Goal: Task Accomplishment & Management: Complete application form

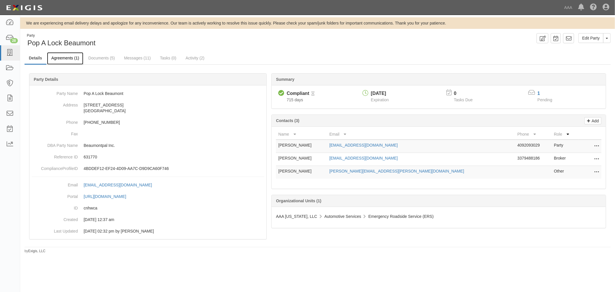
click at [66, 56] on link "Agreements (1)" at bounding box center [65, 58] width 36 height 12
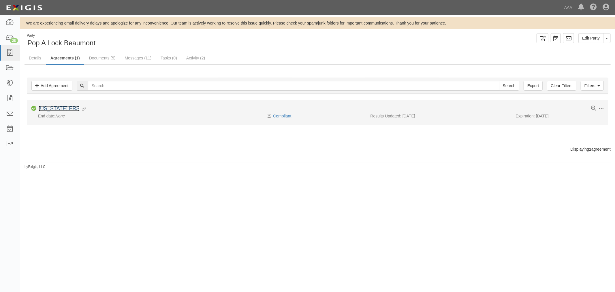
click at [59, 108] on link "[US_STATE] ERS" at bounding box center [59, 108] width 41 height 6
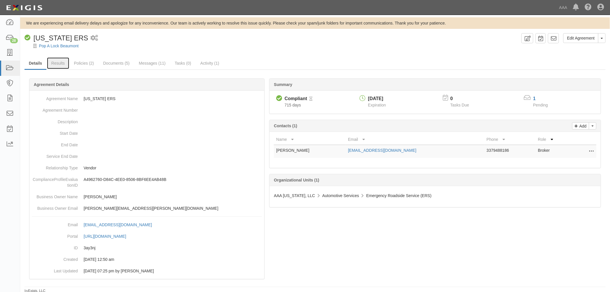
click at [57, 61] on link "Results" at bounding box center [58, 63] width 22 height 12
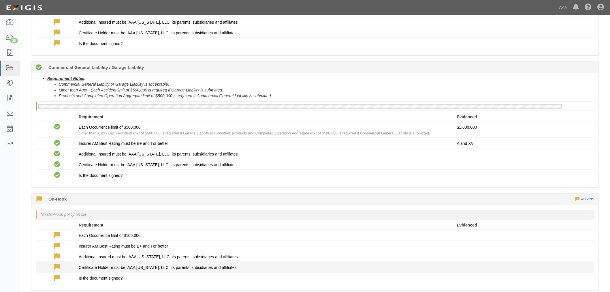
scroll to position [53, 0]
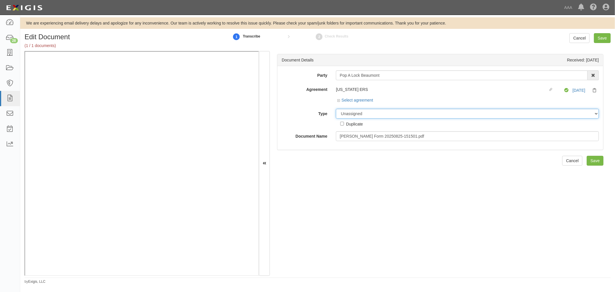
click at [350, 111] on select "Unassigned Binder Cancellation Notice Certificate Contract Endorsement Insuranc…" at bounding box center [467, 114] width 263 height 10
select select "CertificateDetail"
click at [336, 109] on select "Unassigned Binder Cancellation Notice Certificate Contract Endorsement Insuranc…" at bounding box center [467, 114] width 263 height 10
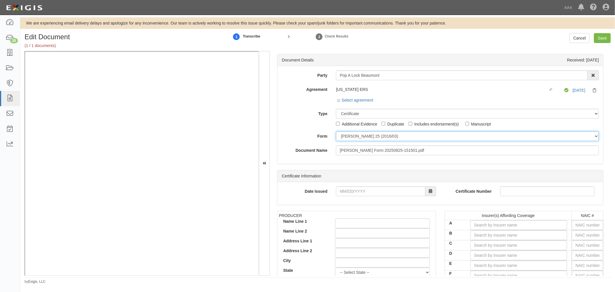
click at [346, 140] on select "ACORD 25 (2016/03) ACORD 101 ACORD 855 NY (2014/05) General" at bounding box center [467, 136] width 263 height 10
select select "GeneralFormDetail"
click at [336, 131] on select "ACORD 25 (2016/03) ACORD 101 ACORD 855 NY (2014/05) General" at bounding box center [467, 136] width 263 height 10
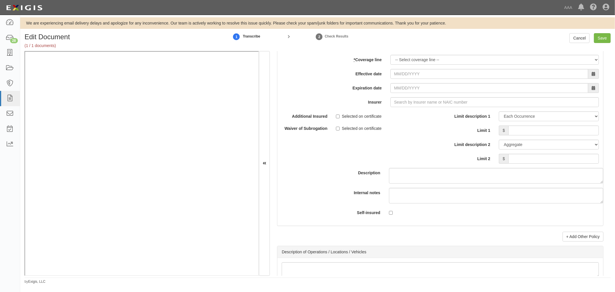
scroll to position [1600, 0]
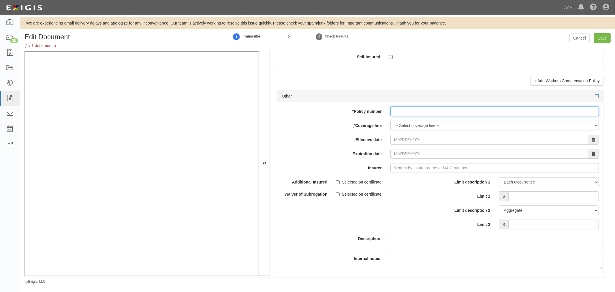
click at [404, 111] on input "* Policy number" at bounding box center [494, 111] width 208 height 10
paste input "BZS2665247817"
type input "BZS2665247817"
click at [404, 130] on select "-- Select coverage line -- Asbestos Abatement Auto Physical Damage Boiler & Mac…" at bounding box center [494, 125] width 208 height 10
select select "70"
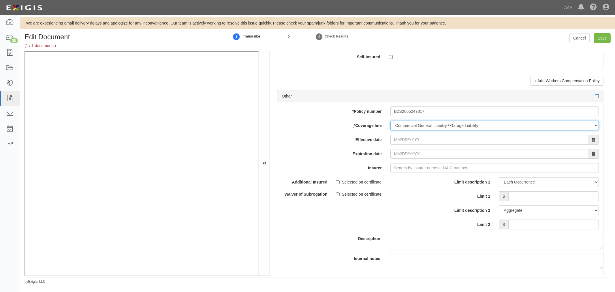
click at [390, 130] on select "-- Select coverage line -- Asbestos Abatement Auto Physical Damage Boiler & Mac…" at bounding box center [494, 125] width 208 height 10
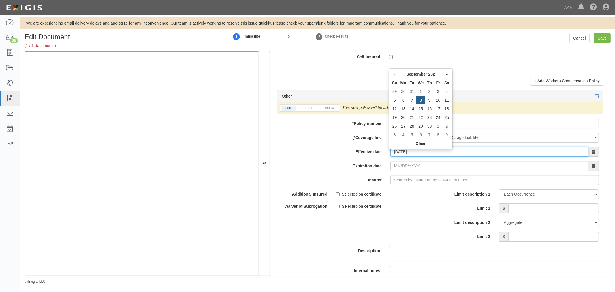
type input "09/08/2025"
type input "09/08/2026"
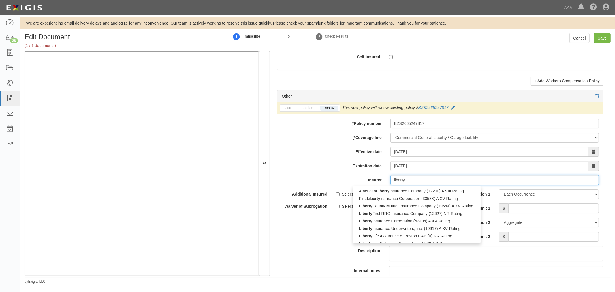
type input "liberty"
type input "liberty mutual Fire Insurance Company (23035) A XV Rating"
type input "liberty m"
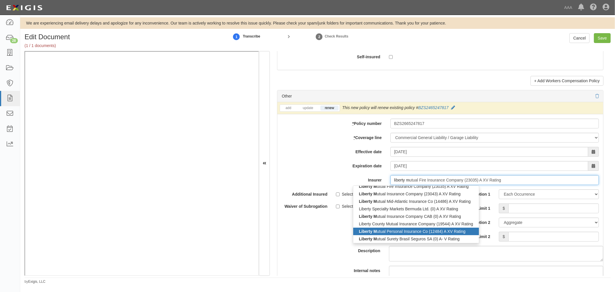
scroll to position [6, 0]
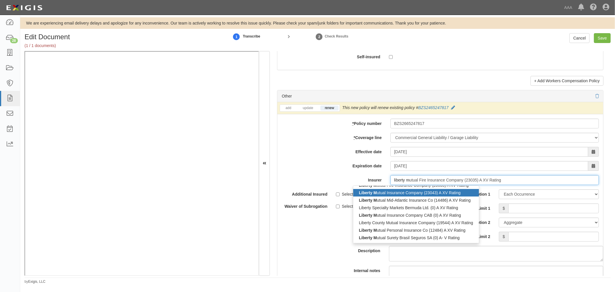
click at [418, 196] on div "Liberty M utual Insurance Company (23043) A XV Rating" at bounding box center [416, 192] width 126 height 7
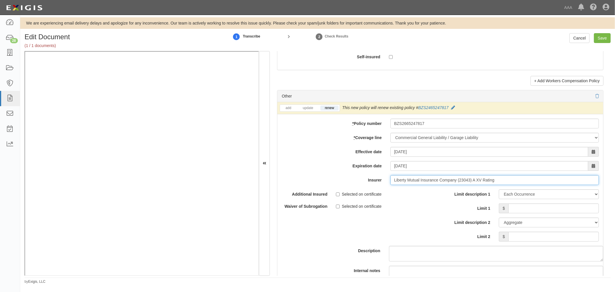
type input "Liberty Mutual Insurance Company (23043) A XV Rating"
click at [512, 213] on input "Limit 1" at bounding box center [553, 208] width 90 height 10
type input "1,000,000"
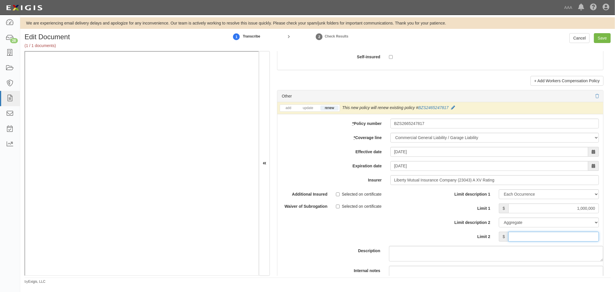
drag, startPoint x: 510, startPoint y: 237, endPoint x: 505, endPoint y: 226, distance: 12.2
click at [510, 237] on input "Limit 2" at bounding box center [553, 236] width 90 height 10
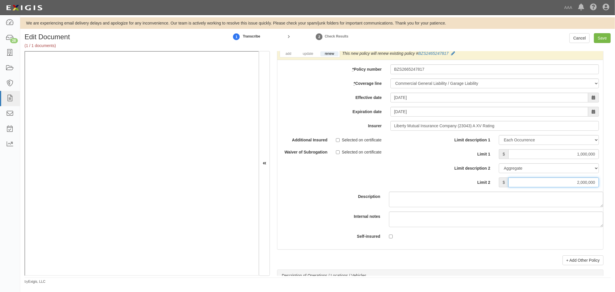
scroll to position [1707, 0]
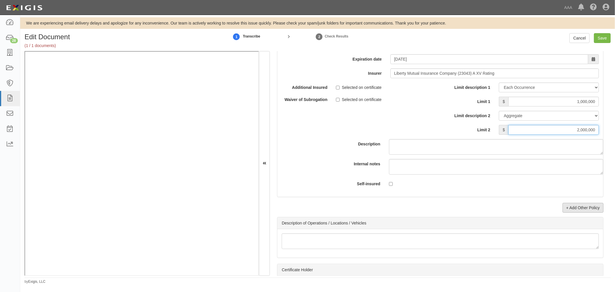
type input "2,000,000"
click at [565, 212] on link "+ Add Other Policy" at bounding box center [582, 208] width 41 height 10
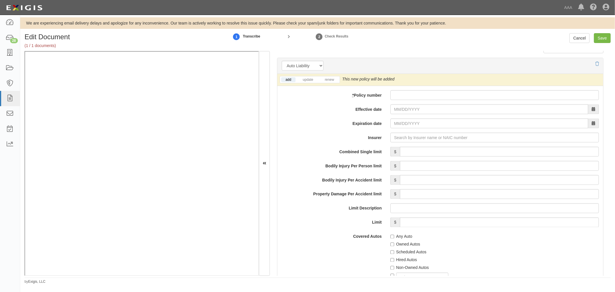
scroll to position [800, 0]
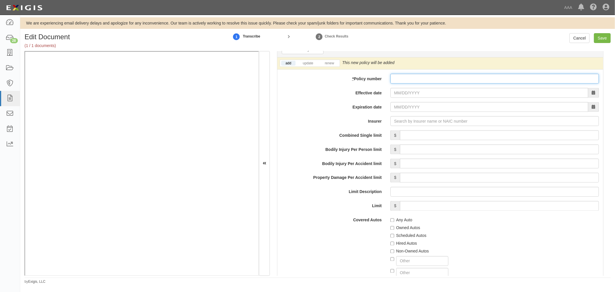
click at [396, 82] on input "* Policy number" at bounding box center [494, 79] width 208 height 10
paste input "987815980"
type input "987815980"
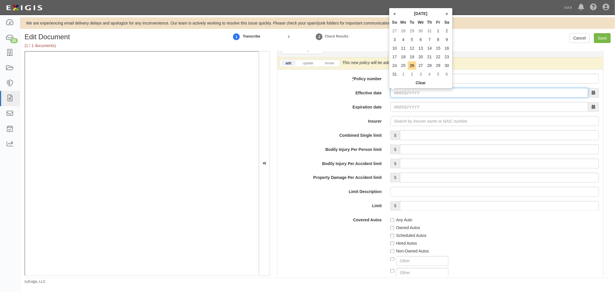
click at [402, 95] on input "Effective date" at bounding box center [489, 93] width 198 height 10
type input "10/07/2024"
type input "10/07/2025"
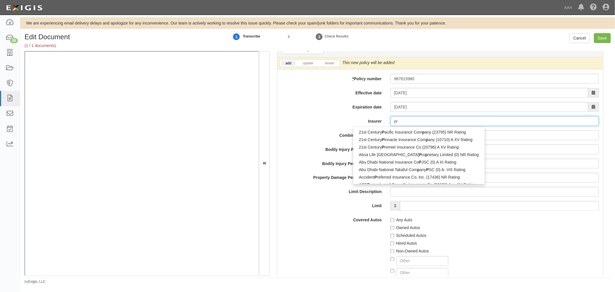
type input "pro"
type input "progressive Advanced Insurance Company (11851) A+ XV Rating"
type input "progressive"
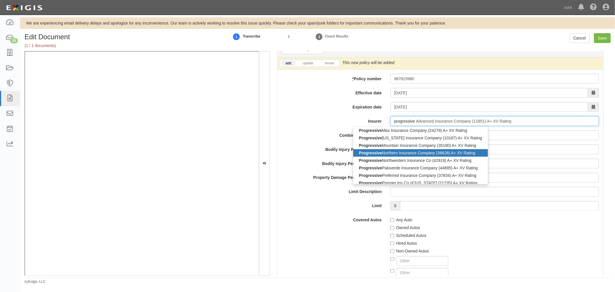
scroll to position [155, 0]
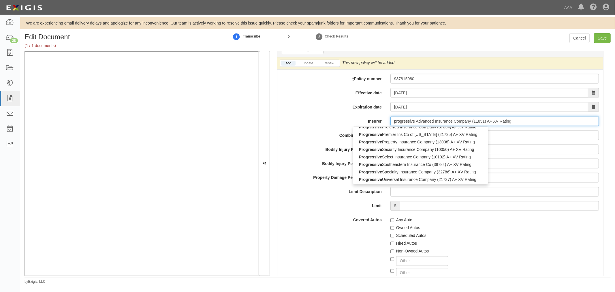
click at [411, 149] on div "Progressive Security Insurance Company (10050) A+ XV Rating" at bounding box center [420, 148] width 135 height 7
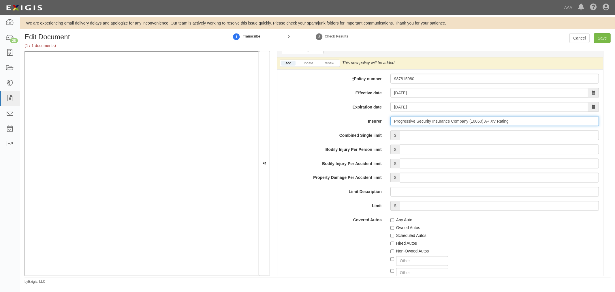
type input "Progressive Security Insurance Company (10050) A+ XV Rating"
click at [449, 133] on input "Combined Single limit" at bounding box center [499, 135] width 199 height 10
click at [328, 61] on li "renew" at bounding box center [329, 63] width 20 height 7
click at [330, 64] on link "renew" at bounding box center [329, 63] width 18 height 5
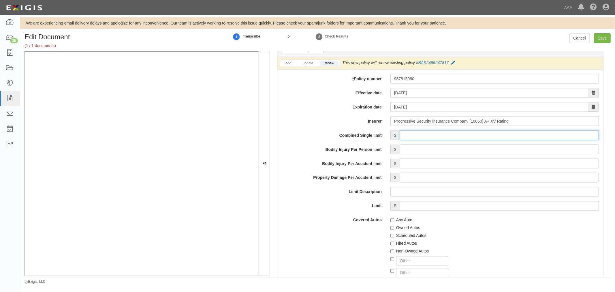
click at [401, 139] on input "Combined Single limit" at bounding box center [499, 135] width 199 height 10
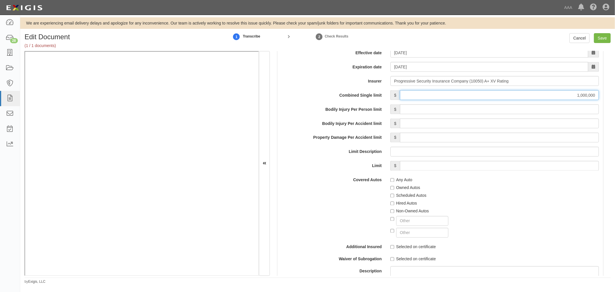
scroll to position [854, 0]
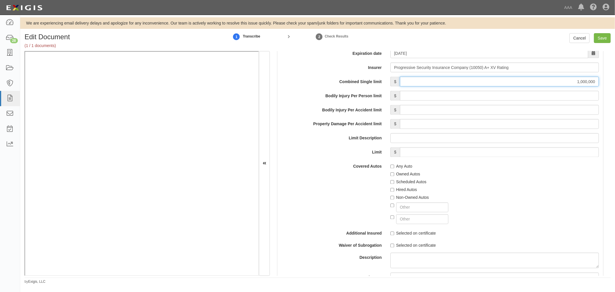
type input "1,000,000"
click at [400, 168] on label "Any Auto" at bounding box center [401, 166] width 22 height 6
click at [394, 168] on input "Any Auto" at bounding box center [392, 167] width 4 height 4
checkbox input "true"
click at [406, 180] on div "Scheduled Autos" at bounding box center [494, 181] width 208 height 8
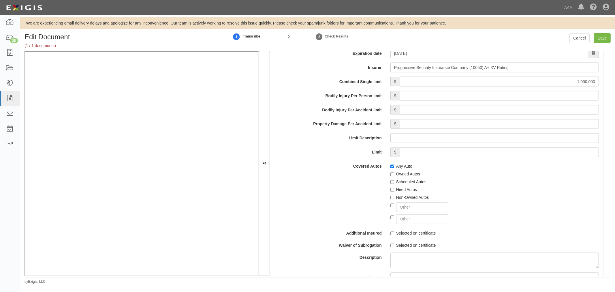
click at [404, 182] on label "Scheduled Autos" at bounding box center [408, 182] width 36 height 6
click at [394, 182] on input "Scheduled Autos" at bounding box center [392, 182] width 4 height 4
checkbox input "true"
click at [404, 190] on label "Hired Autos" at bounding box center [403, 190] width 27 height 6
click at [394, 190] on input "Hired Autos" at bounding box center [392, 190] width 4 height 4
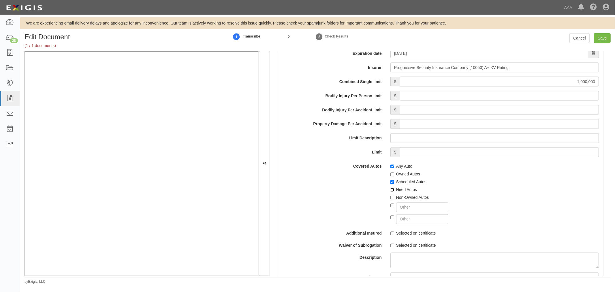
checkbox input "true"
click at [401, 198] on label "Non-Owned Autos" at bounding box center [409, 197] width 39 height 6
click at [394, 198] on input "Non-Owned Autos" at bounding box center [392, 198] width 4 height 4
checkbox input "true"
click at [599, 37] on input "Save" at bounding box center [602, 38] width 17 height 10
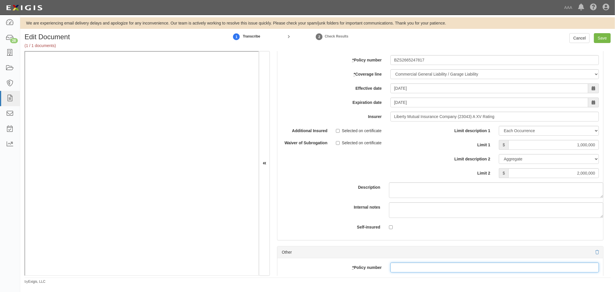
scroll to position [1717, 0]
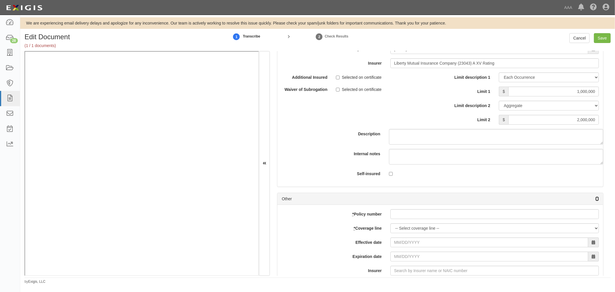
click at [595, 201] on icon at bounding box center [596, 199] width 3 height 4
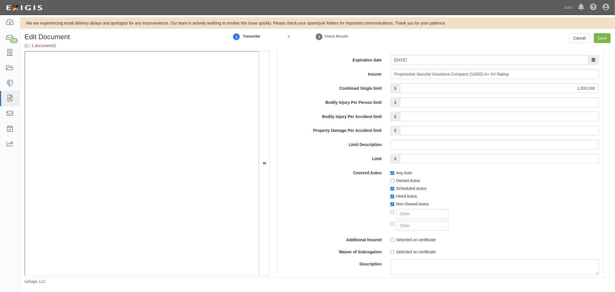
scroll to position [757, 0]
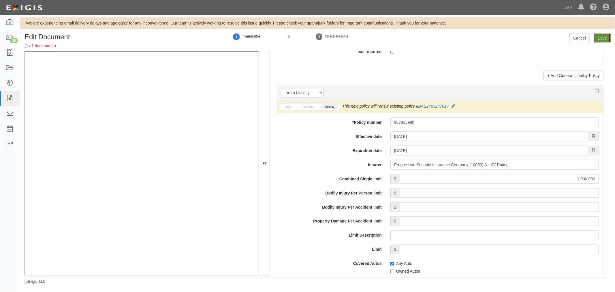
click at [600, 35] on input "Save" at bounding box center [602, 38] width 17 height 10
type input "1000000"
type input "2000000"
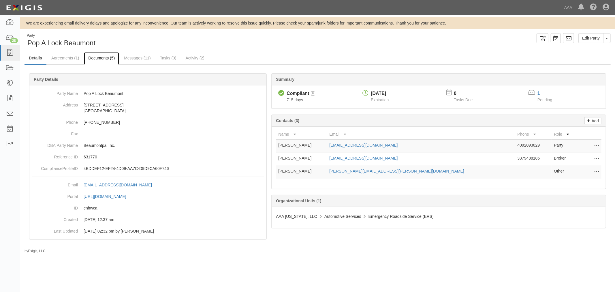
click at [97, 62] on link "Documents (5)" at bounding box center [101, 58] width 35 height 12
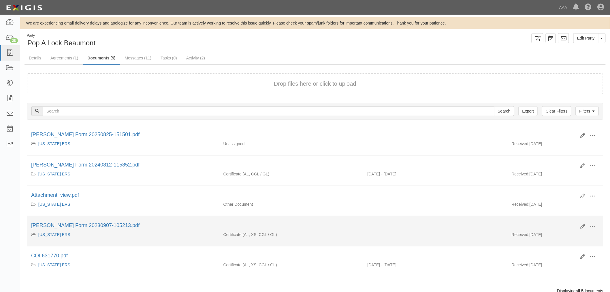
click at [393, 222] on div "[PERSON_NAME] Form 20230907-105213.pdf" at bounding box center [303, 225] width 545 height 7
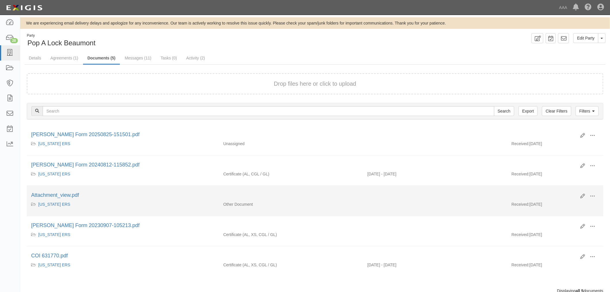
click at [383, 214] on li "Edit View View details Archive Attachment_view.pdf [US_STATE] ERS Other Documen…" at bounding box center [315, 201] width 576 height 30
click at [379, 196] on div "Attachment_view.pdf" at bounding box center [303, 194] width 545 height 7
click at [367, 190] on li "Edit View View details Archive Attachment_view.pdf [US_STATE] ERS Other Documen…" at bounding box center [315, 201] width 576 height 30
click at [366, 188] on li "Edit View View details Archive Attachment_view.pdf [US_STATE] ERS Other Documen…" at bounding box center [315, 201] width 576 height 30
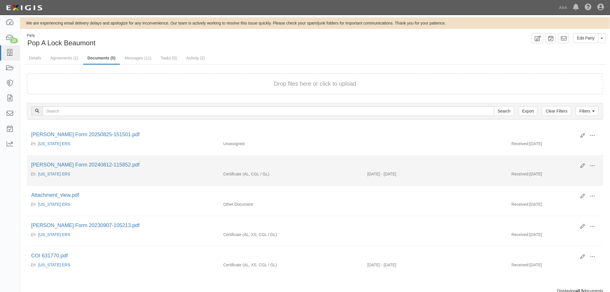
click at [346, 168] on div "[PERSON_NAME] Form 20240812-115852.pdf" at bounding box center [303, 164] width 545 height 7
click at [342, 169] on div "Edit View View details Archive [PERSON_NAME] Form 20240812-115852.pdf" at bounding box center [315, 166] width 576 height 10
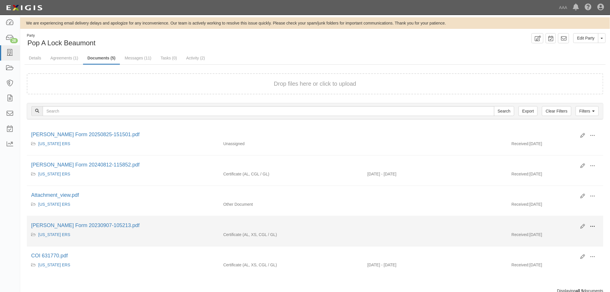
click at [598, 223] on button at bounding box center [592, 227] width 13 height 10
click at [572, 237] on link "View" at bounding box center [565, 234] width 46 height 10
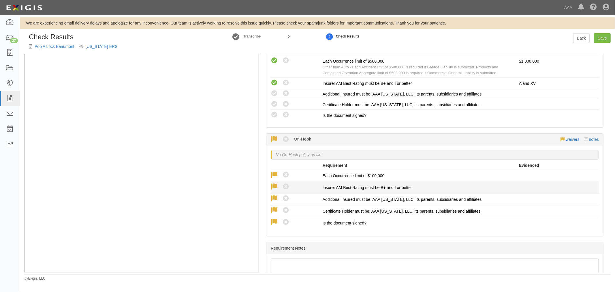
scroll to position [427, 0]
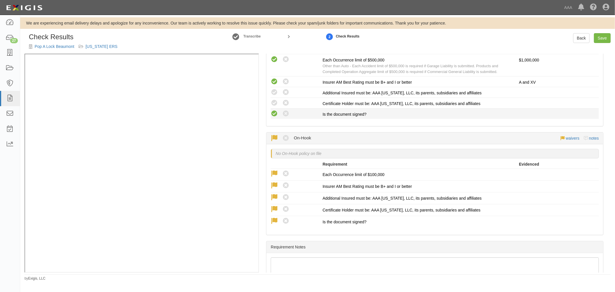
click at [275, 111] on icon at bounding box center [274, 113] width 7 height 7
radio input "true"
click at [274, 101] on icon at bounding box center [274, 102] width 7 height 7
radio input "true"
click at [277, 90] on icon at bounding box center [274, 92] width 7 height 7
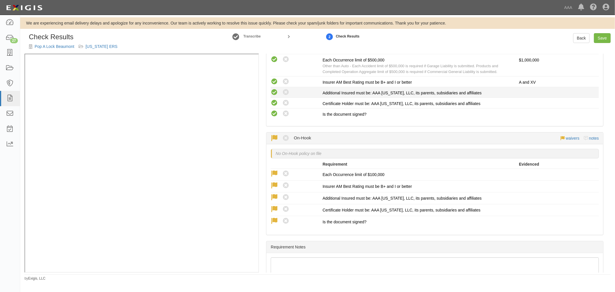
radio input "true"
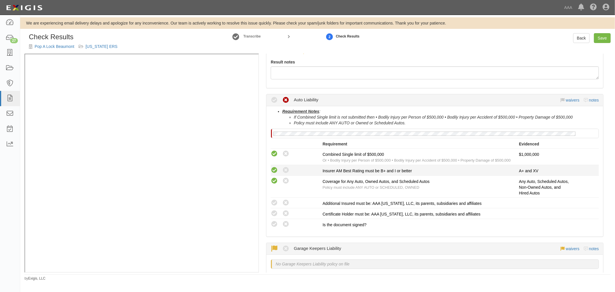
scroll to position [53, 0]
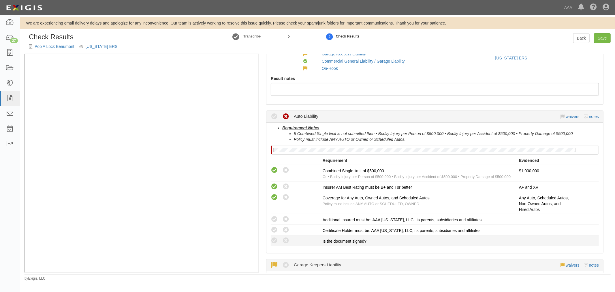
drag, startPoint x: 277, startPoint y: 237, endPoint x: 277, endPoint y: 235, distance: 2.9
click at [277, 235] on li "Compliant Waived: Non-Compliant Is the document signed?" at bounding box center [435, 240] width 328 height 10
click at [276, 224] on li "Compliant Waived: Non-Compliant Certificate Holder must be: AAA Texas, LLC, its…" at bounding box center [435, 229] width 328 height 11
click at [276, 228] on icon at bounding box center [274, 229] width 7 height 7
radio input "true"
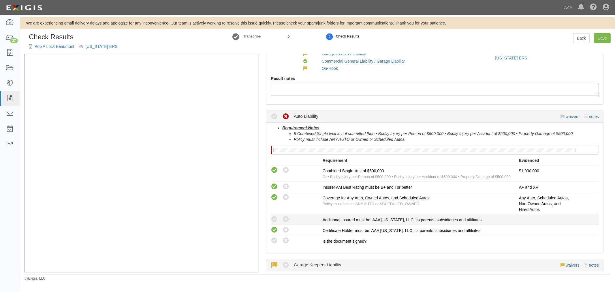
click at [279, 217] on div "Compliant Waived: Non-Compliant" at bounding box center [297, 218] width 52 height 7
click at [274, 217] on icon at bounding box center [274, 219] width 7 height 7
radio input "true"
drag, startPoint x: 274, startPoint y: 243, endPoint x: 274, endPoint y: 238, distance: 5.2
click at [274, 241] on label "Compliant" at bounding box center [274, 240] width 7 height 7
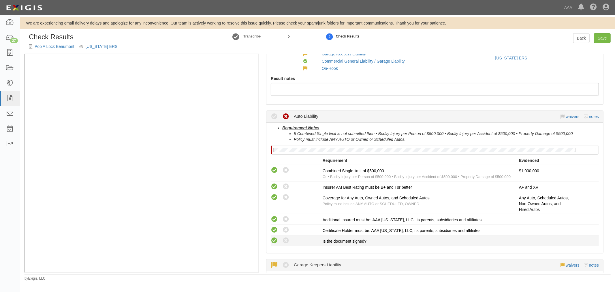
radio input "true"
click at [275, 238] on icon at bounding box center [274, 240] width 7 height 7
radio input "true"
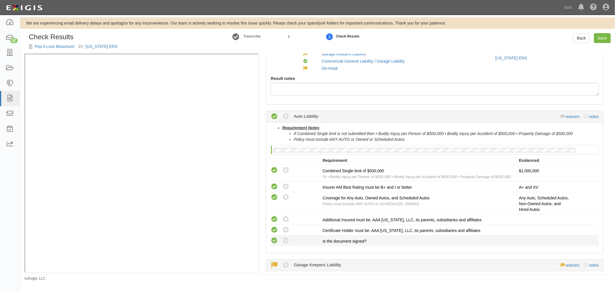
radio input "true"
radio input "false"
click at [273, 239] on icon at bounding box center [274, 240] width 7 height 7
radio input "true"
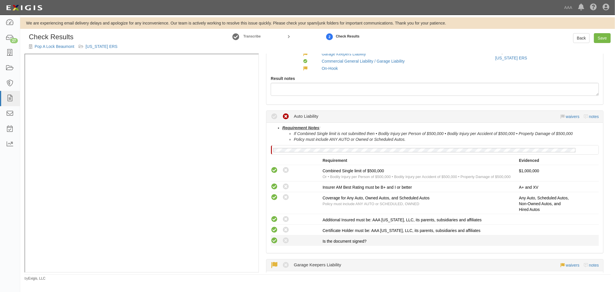
radio input "true"
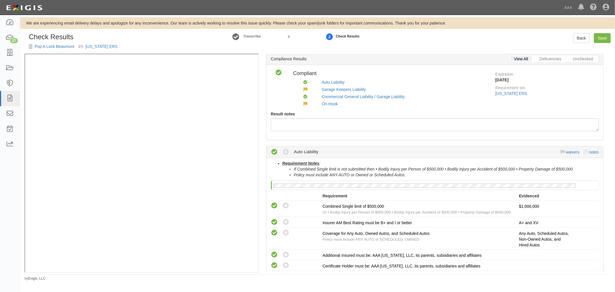
scroll to position [0, 0]
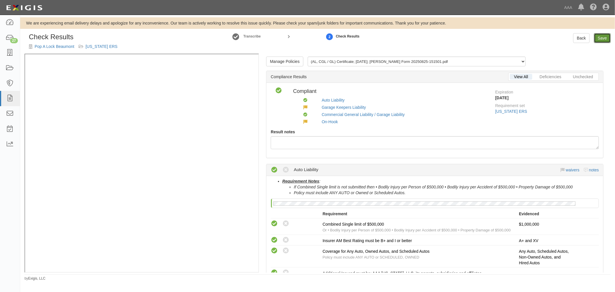
click at [600, 33] on link "Save" at bounding box center [602, 38] width 17 height 10
radio input "true"
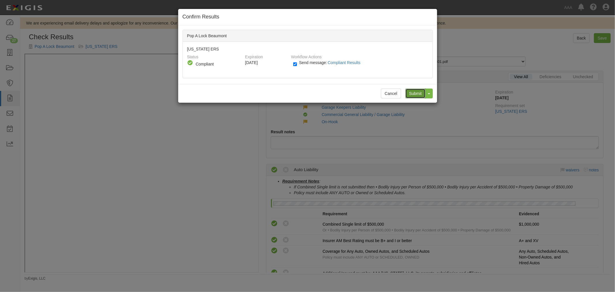
click at [419, 94] on input "Submit" at bounding box center [415, 93] width 20 height 10
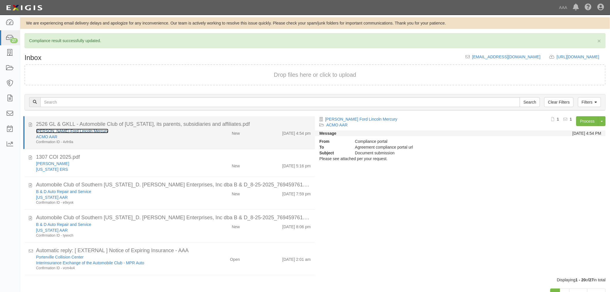
click at [45, 130] on link "[PERSON_NAME] Ford Lincoln Mercury" at bounding box center [72, 130] width 72 height 5
click at [175, 140] on div "Confirmation ID - 4vfn9a" at bounding box center [114, 141] width 156 height 5
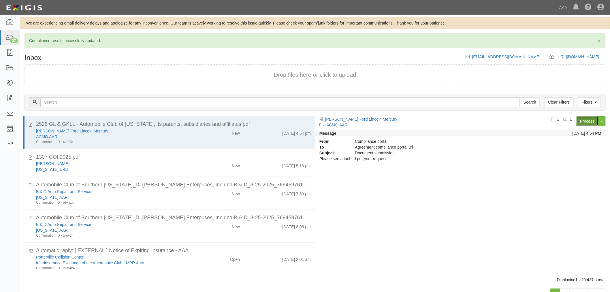
click at [588, 123] on link "Process" at bounding box center [587, 121] width 22 height 10
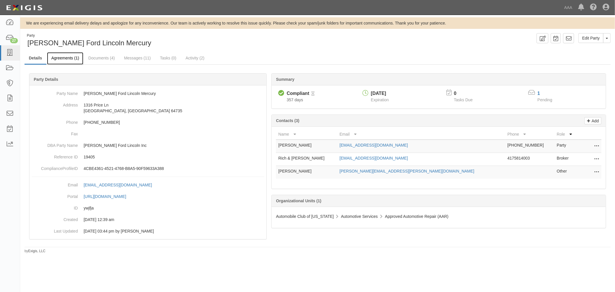
click at [52, 58] on link "Agreements (1)" at bounding box center [65, 58] width 36 height 12
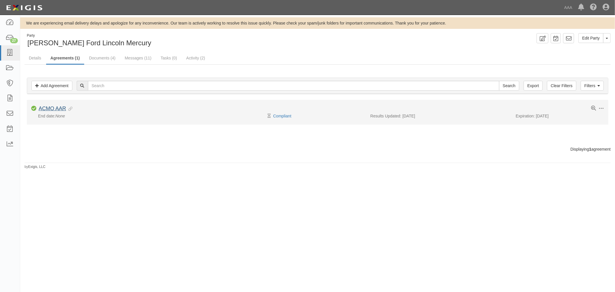
drag, startPoint x: 50, startPoint y: 114, endPoint x: 51, endPoint y: 107, distance: 7.2
click at [51, 107] on div "Toggle Agreement Dropdown Edit Log activity Add task Send message Archive Compl…" at bounding box center [317, 111] width 572 height 13
click at [51, 104] on li "Toggle Agreement Dropdown Edit Log activity Add task Send message Archive Compl…" at bounding box center [317, 112] width 581 height 24
click at [55, 106] on link "ACMO AAR" at bounding box center [52, 108] width 27 height 6
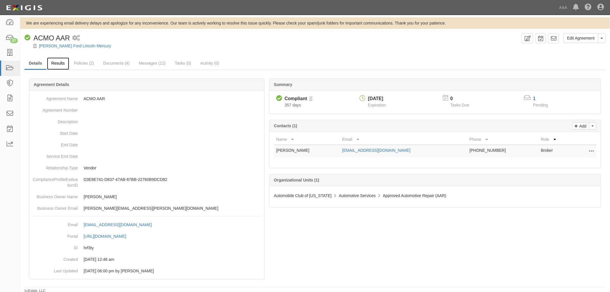
click at [65, 61] on link "Results" at bounding box center [58, 63] width 22 height 12
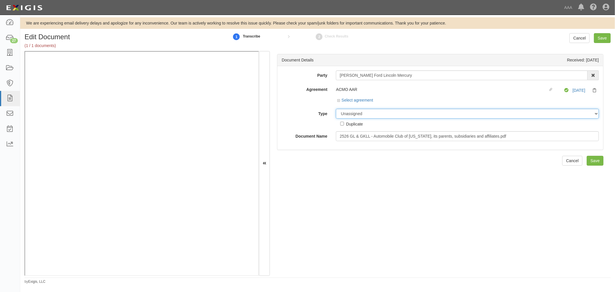
click at [360, 116] on select "Unassigned Binder Cancellation Notice Certificate Contract Endorsement Insuranc…" at bounding box center [467, 114] width 263 height 10
select select "CertificateDetail"
click at [336, 109] on select "Unassigned Binder Cancellation Notice Certificate Contract Endorsement Insuranc…" at bounding box center [467, 114] width 263 height 10
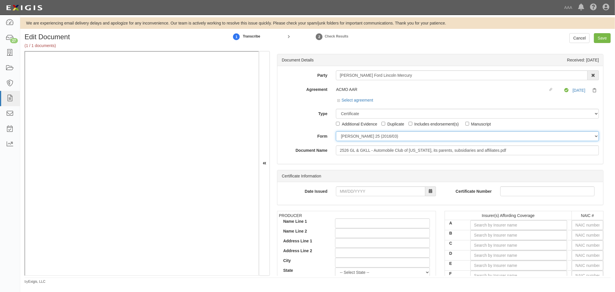
drag, startPoint x: 350, startPoint y: 137, endPoint x: 351, endPoint y: 140, distance: 3.6
click at [351, 140] on select "ACORD 25 (2016/03) ACORD 101 ACORD 855 NY (2014/05) General" at bounding box center [467, 136] width 263 height 10
select select "GeneralFormDetail"
click at [336, 131] on select "ACORD 25 (2016/03) ACORD 101 ACORD 855 NY (2014/05) General" at bounding box center [467, 136] width 263 height 10
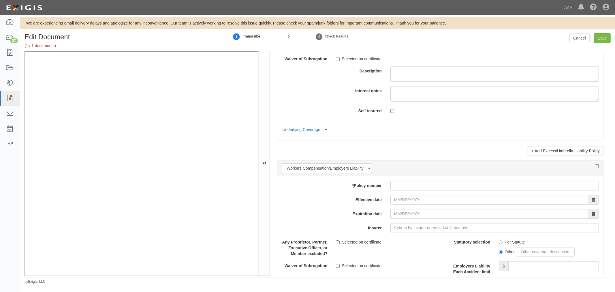
scroll to position [1600, 0]
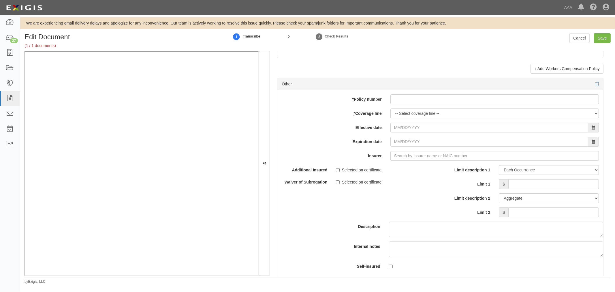
click at [402, 92] on div "add update renew This new policy will be added This new policy will update exis…" at bounding box center [440, 184] width 326 height 189
click at [398, 100] on input "* Policy number" at bounding box center [494, 99] width 208 height 10
paste input "AYA763320676"
type input "AYA763320676"
click at [399, 114] on select "-- Select coverage line -- Asbestos Abatement Auto Physical Damage Boiler & Mac…" at bounding box center [494, 113] width 208 height 10
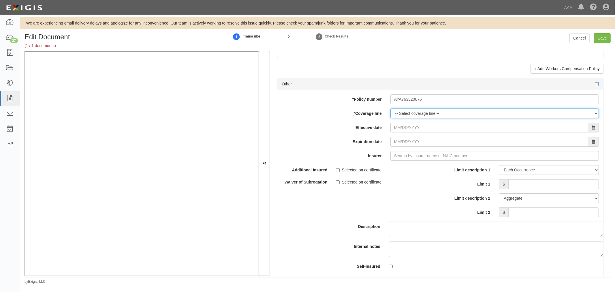
select select "70"
click at [390, 118] on select "-- Select coverage line -- Asbestos Abatement Auto Physical Damage Boiler & Mac…" at bounding box center [494, 113] width 208 height 10
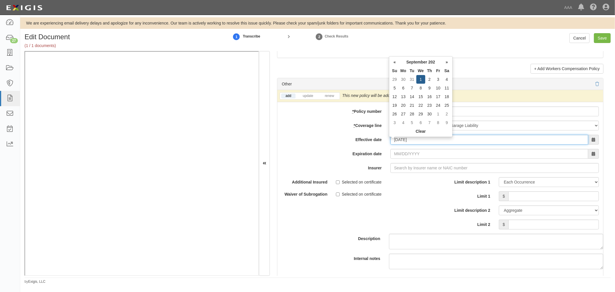
type input "09/01/2025"
type input "09/01/2026"
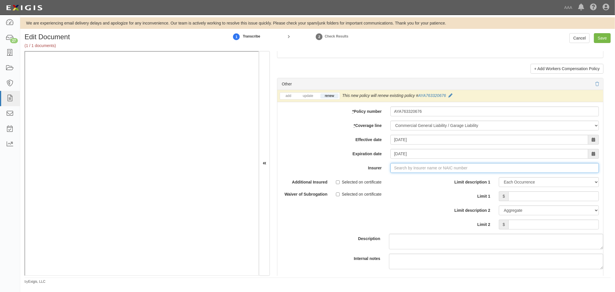
click at [393, 173] on input "Insurer" at bounding box center [494, 168] width 208 height 10
click at [395, 172] on input "Insurer" at bounding box center [494, 168] width 208 height 10
type input "21st Century Advantage Insurance Company (25232) NR Rating"
type input "2"
click at [399, 179] on div "Continental Casualty Company ( 20443 ) A XV Rating" at bounding box center [405, 178] width 105 height 7
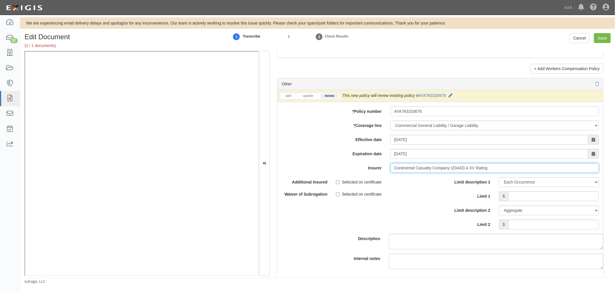
type input "Continental Casualty Company (20443) A XV Rating"
click at [544, 200] on input "Limit 1" at bounding box center [553, 196] width 90 height 10
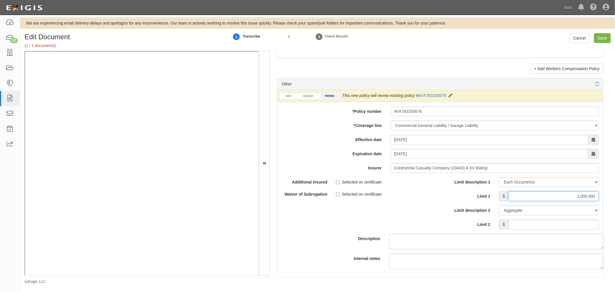
type input "1,000,000"
click at [562, 232] on div "Limit description 1 Limit Each Occurrence Each Claim Aggregate Deductible Self-…" at bounding box center [521, 205] width 163 height 56
click at [562, 229] on input "Limit 2" at bounding box center [553, 224] width 90 height 10
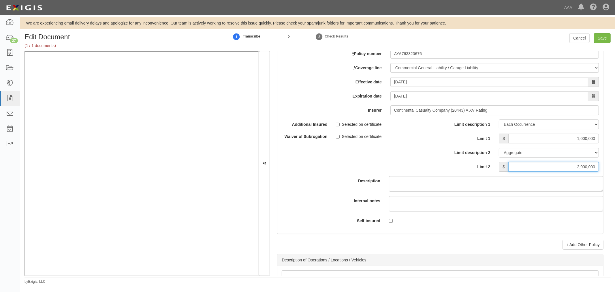
scroll to position [1761, 0]
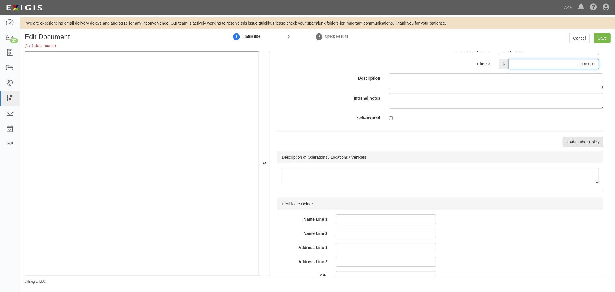
type input "2,000,000"
click at [580, 143] on link "+ Add Other Policy" at bounding box center [582, 142] width 41 height 10
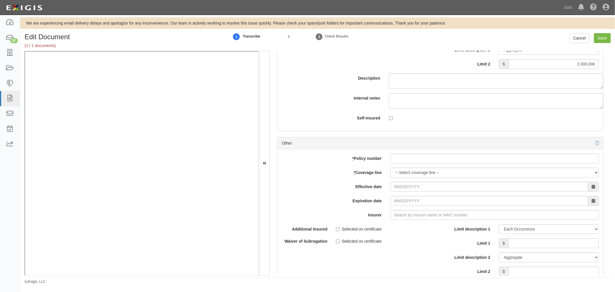
drag, startPoint x: 462, startPoint y: 156, endPoint x: 455, endPoint y: 159, distance: 7.3
click at [462, 156] on div "add update renew This new policy will be added This new policy will update exis…" at bounding box center [440, 243] width 326 height 189
click at [440, 163] on input "* Policy number" at bounding box center [494, 158] width 208 height 10
paste input "AYA763320676"
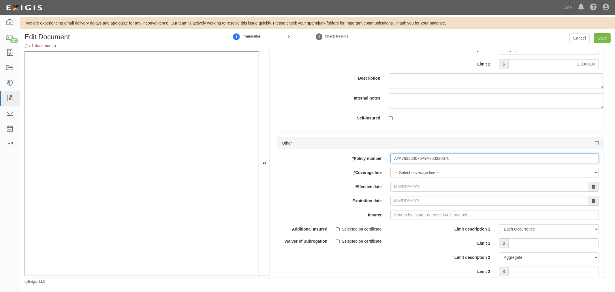
type input "AYA763320676AYA763320676"
click at [402, 171] on select "-- Select coverage line -- Asbestos Abatement Auto Physical Damage Boiler & Mac…" at bounding box center [494, 172] width 208 height 10
select select "56"
click at [390, 177] on select "-- Select coverage line -- Asbestos Abatement Auto Physical Damage Boiler & Mac…" at bounding box center [494, 172] width 208 height 10
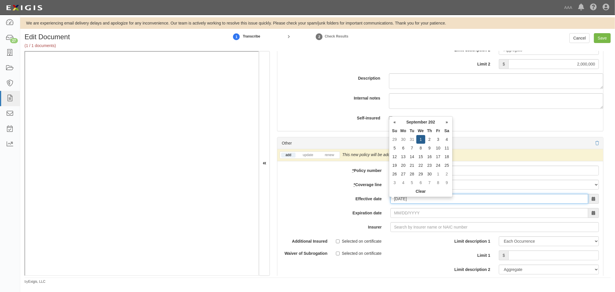
type input "09/01/2025"
type input "09/01/2026"
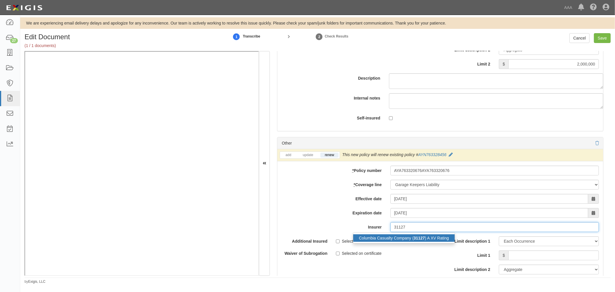
click at [388, 241] on div "Columbia Casualty Company ( 31127 ) A XV Rating" at bounding box center [403, 237] width 101 height 7
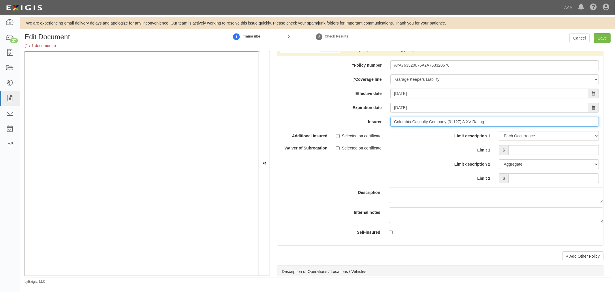
scroll to position [1867, 0]
type input "Columbia Casualty Company (31127) A XV Rating"
click at [528, 149] on input "Limit 1" at bounding box center [553, 148] width 90 height 10
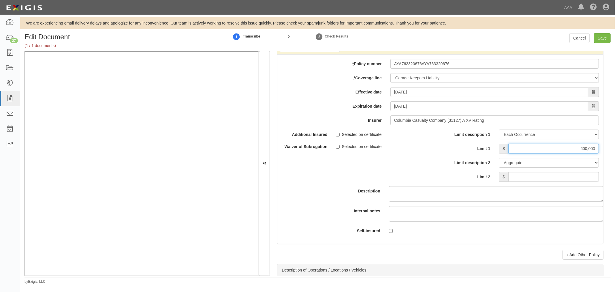
type input "600,000"
click at [520, 176] on input "Limit 2" at bounding box center [553, 177] width 90 height 10
type input "600,000"
click at [598, 38] on input "Save" at bounding box center [602, 38] width 17 height 10
type input "1000000"
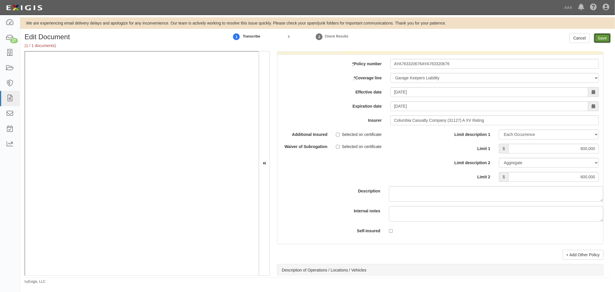
type input "2000000"
type input "600000"
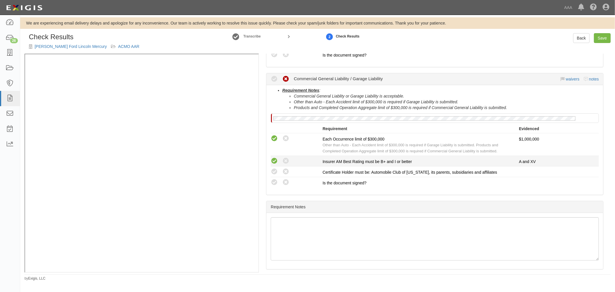
scroll to position [175, 0]
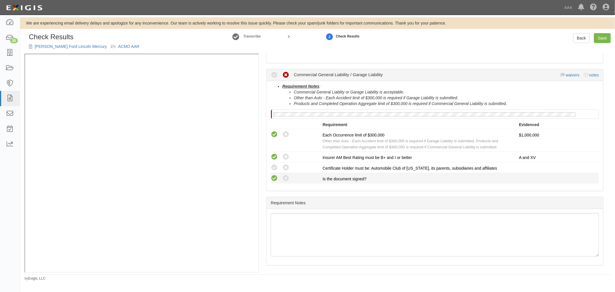
click at [273, 178] on icon at bounding box center [274, 178] width 7 height 7
radio input "true"
click at [271, 162] on li "Compliant Waived: Non-Compliant Certificate Holder must be: Automobile Club of …" at bounding box center [435, 167] width 328 height 11
click at [272, 165] on icon at bounding box center [274, 167] width 7 height 7
radio input "true"
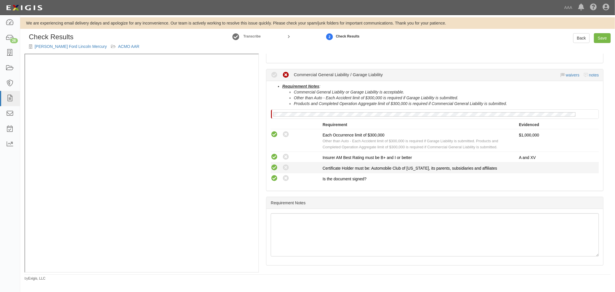
radio input "true"
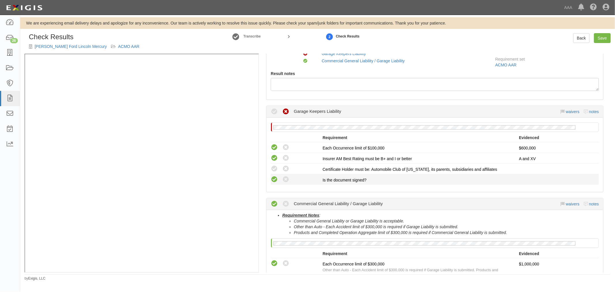
scroll to position [15, 0]
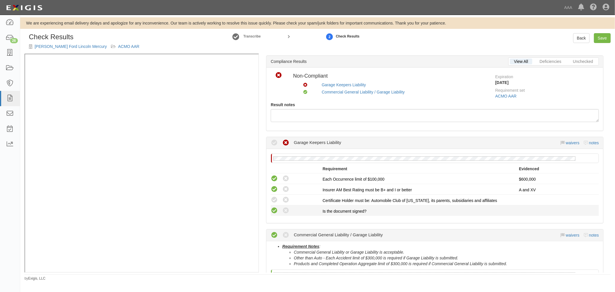
click at [274, 209] on icon at bounding box center [274, 210] width 7 height 7
radio input "true"
click at [272, 200] on icon at bounding box center [274, 199] width 7 height 7
radio input "true"
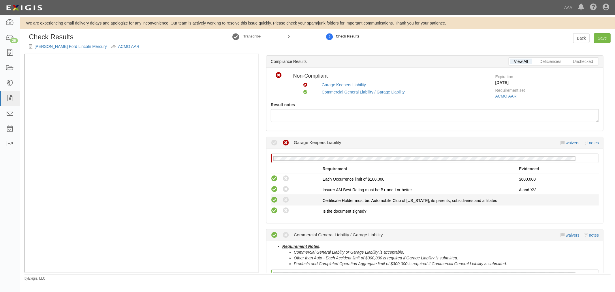
radio input "true"
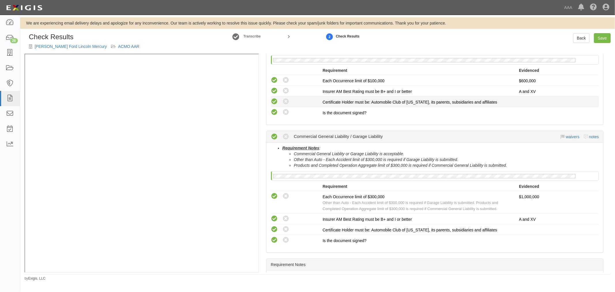
scroll to position [122, 0]
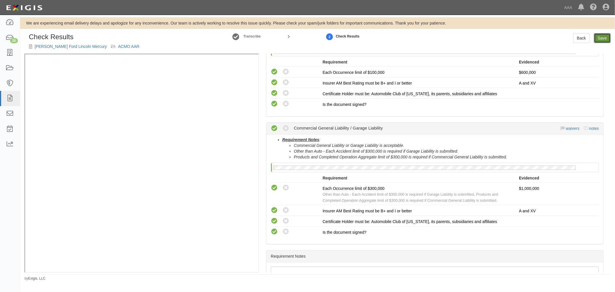
click at [606, 41] on link "Save" at bounding box center [602, 38] width 17 height 10
radio input "true"
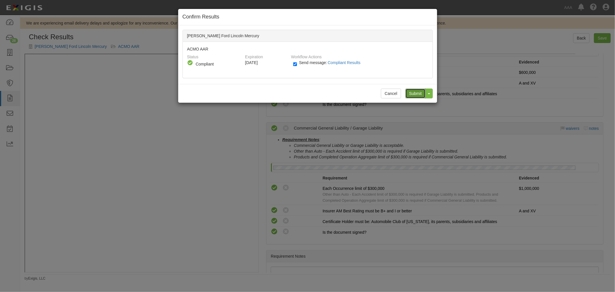
click at [418, 94] on input "Submit" at bounding box center [415, 93] width 20 height 10
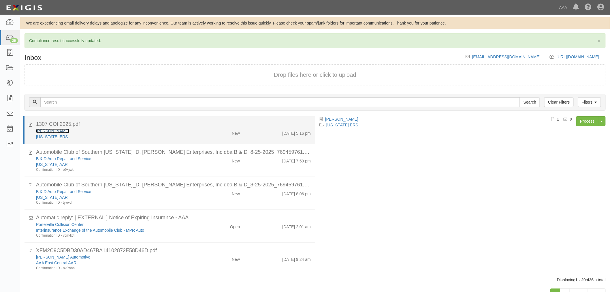
click at [55, 128] on link "Wallace Towing" at bounding box center [52, 130] width 33 height 5
click at [277, 123] on div "1307 COI 2025.pdf" at bounding box center [173, 123] width 275 height 7
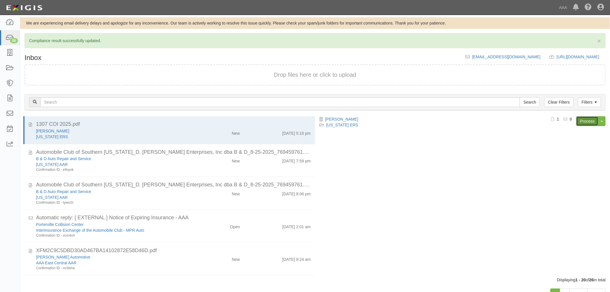
click at [583, 118] on link "Process" at bounding box center [587, 121] width 22 height 10
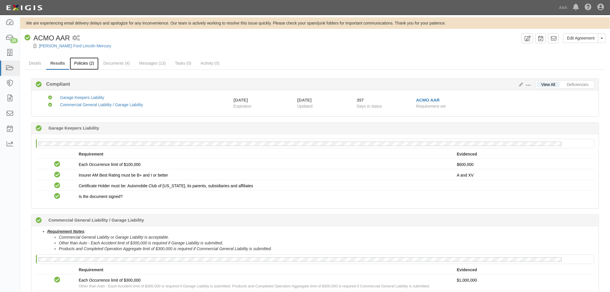
click at [85, 65] on link "Policies (2)" at bounding box center [84, 63] width 29 height 12
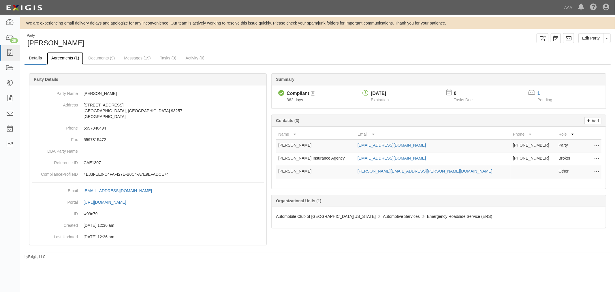
click at [65, 62] on link "Agreements (1)" at bounding box center [65, 58] width 36 height 12
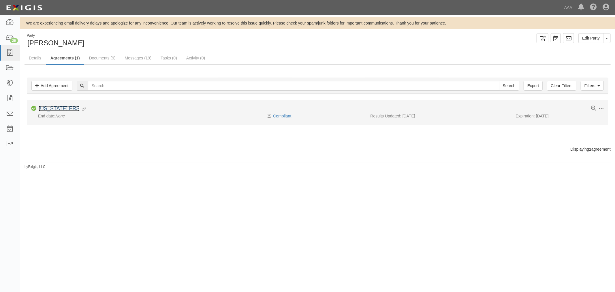
click at [57, 109] on link "[US_STATE] ERS" at bounding box center [59, 108] width 41 height 6
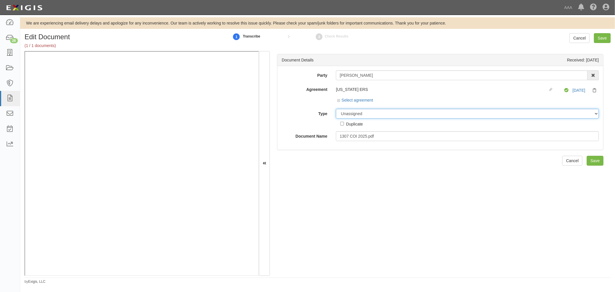
click at [360, 116] on select "Unassigned Binder Cancellation Notice Certificate Contract Endorsement Insuranc…" at bounding box center [467, 114] width 263 height 10
select select "CertificateDetail"
click at [336, 109] on select "Unassigned Binder Cancellation Notice Certificate Contract Endorsement Insuranc…" at bounding box center [467, 114] width 263 height 10
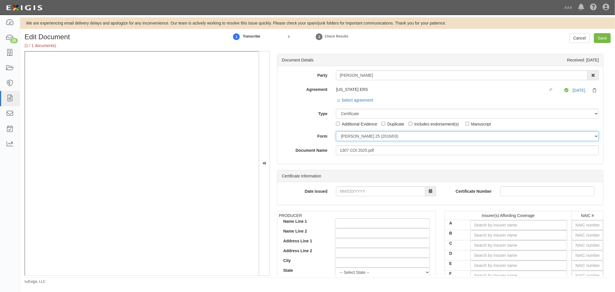
click at [345, 141] on div "Party Wallace Towing 1-800-Packouts of Beverly Hills 1-800 Packouts of Inland E…" at bounding box center [439, 112] width 317 height 85
select select "GeneralFormDetail"
click at [336, 131] on select "ACORD 25 (2016/03) ACORD 101 ACORD 855 NY (2014/05) General" at bounding box center [467, 136] width 263 height 10
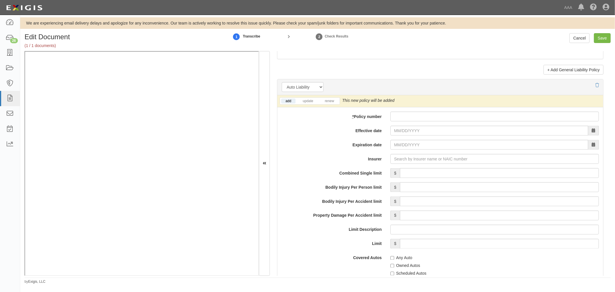
scroll to position [747, 0]
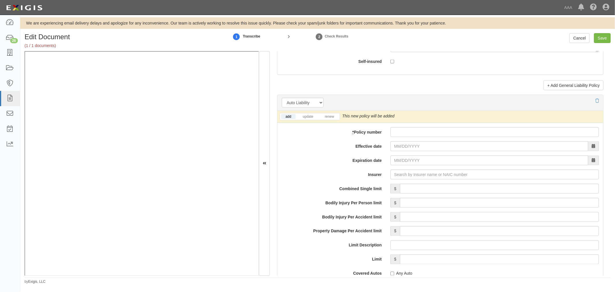
click at [387, 133] on div at bounding box center [494, 132] width 217 height 10
drag, startPoint x: 387, startPoint y: 133, endPoint x: 393, endPoint y: 135, distance: 5.9
click at [389, 134] on div at bounding box center [494, 132] width 217 height 10
click at [393, 135] on input "* Policy number" at bounding box center [494, 132] width 208 height 10
paste input "K2GP634251"
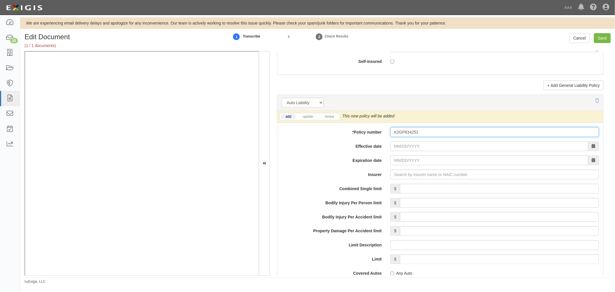
type input "K2GP634251"
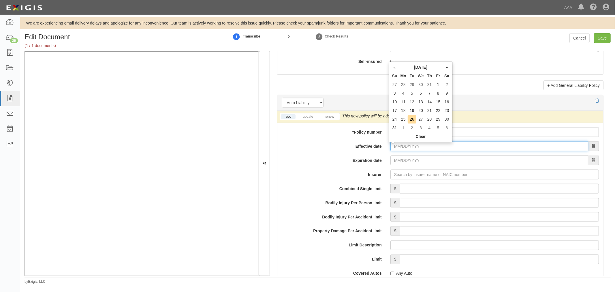
click at [396, 150] on input "Effective date" at bounding box center [489, 146] width 198 height 10
type input "08/28/2025"
type input "[DATE]"
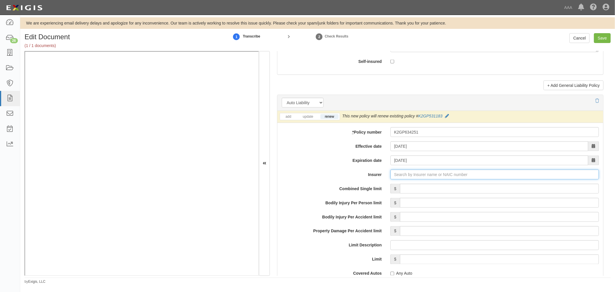
click at [398, 174] on input "Insurer" at bounding box center [494, 174] width 208 height 10
click at [401, 188] on div "AmGUARD Insurance Company ( 42390 ) A+ XIII Rating" at bounding box center [408, 185] width 110 height 7
type input "AmGUARD Insurance Company (42390) A+ XIII Rating"
click at [401, 188] on input "Combined Single limit" at bounding box center [499, 189] width 199 height 10
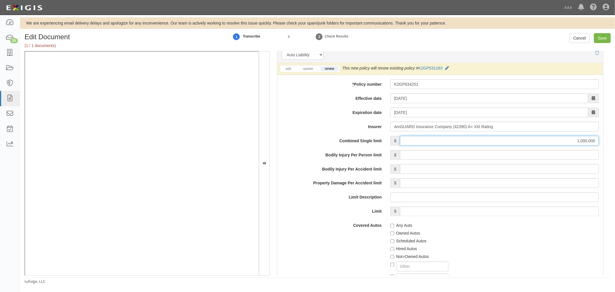
scroll to position [854, 0]
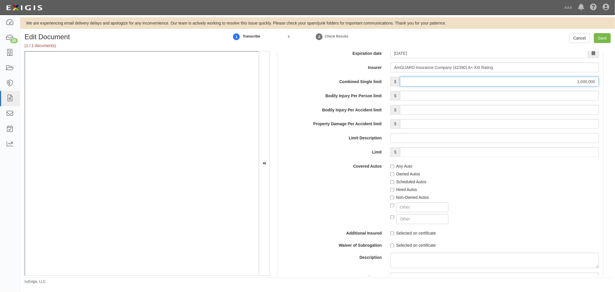
type input "1,000,000"
click at [398, 169] on label "Any Auto" at bounding box center [401, 166] width 22 height 6
click at [394, 168] on input "Any Auto" at bounding box center [392, 167] width 4 height 4
checkbox input "true"
click at [398, 190] on label "Hired Autos" at bounding box center [403, 190] width 27 height 6
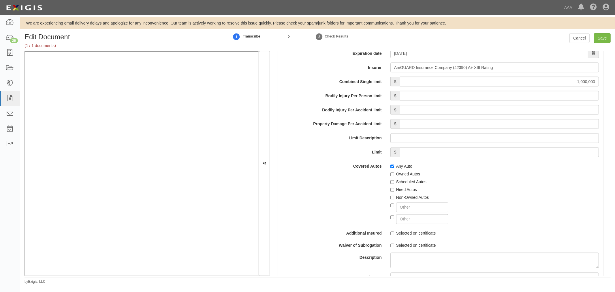
click at [394, 182] on label "Scheduled Autos" at bounding box center [408, 182] width 36 height 6
click at [394, 182] on input "Scheduled Autos" at bounding box center [392, 182] width 4 height 4
checkbox input "true"
click at [400, 197] on label "Non-Owned Autos" at bounding box center [409, 197] width 39 height 6
click at [394, 197] on input "Non-Owned Autos" at bounding box center [392, 198] width 4 height 4
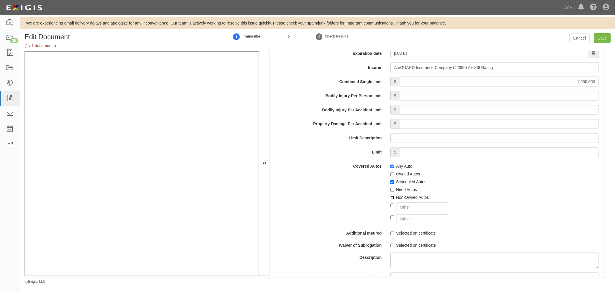
checkbox input "true"
click at [399, 190] on label "Hired Autos" at bounding box center [403, 190] width 27 height 6
click at [394, 190] on input "Hired Autos" at bounding box center [392, 190] width 4 height 4
checkbox input "true"
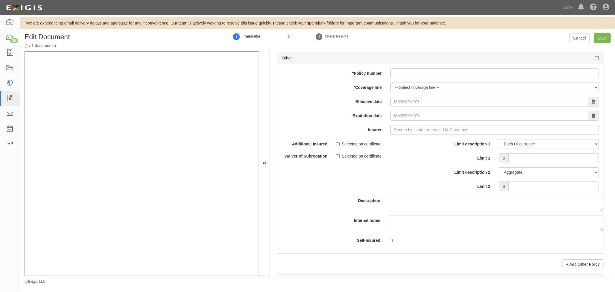
scroll to position [1654, 0]
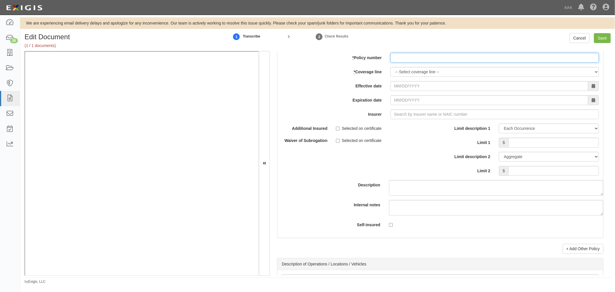
click at [448, 63] on input "* Policy number" at bounding box center [494, 58] width 208 height 10
paste input "K2GP634251"
type input "K2GP634251"
click at [411, 82] on div "add update renew This new policy will be added This new policy will update exis…" at bounding box center [440, 142] width 326 height 189
click at [414, 73] on select "-- Select coverage line -- Asbestos Abatement Auto Physical Damage Boiler & Mac…" at bounding box center [494, 72] width 208 height 10
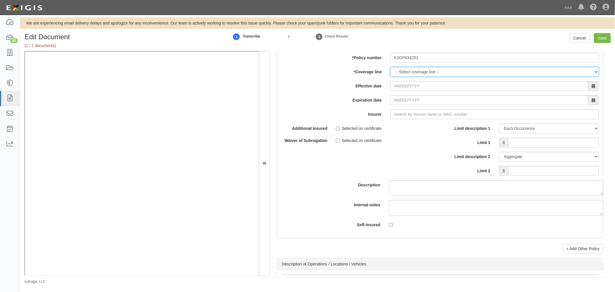
select select "70"
click at [390, 77] on select "-- Select coverage line -- Asbestos Abatement Auto Physical Damage Boiler & Mac…" at bounding box center [494, 72] width 208 height 10
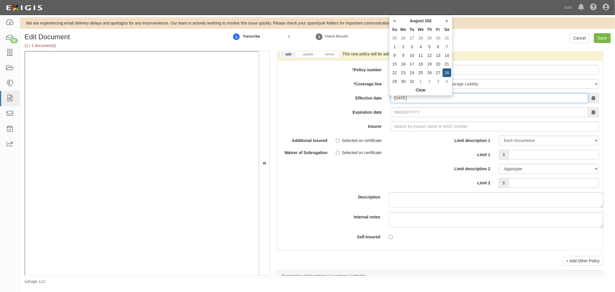
type input "08/28/2025"
type input "[DATE]"
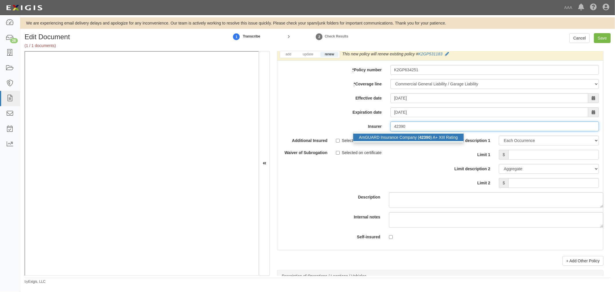
click at [434, 141] on div "AmGUARD Insurance Company ( 42390 ) A+ XIII Rating" at bounding box center [408, 136] width 110 height 7
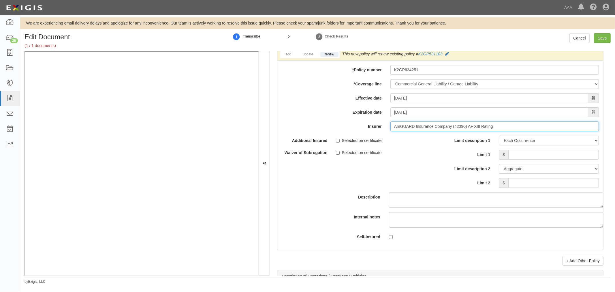
type input "AmGUARD Insurance Company (42390) A+ XIII Rating"
click at [529, 158] on input "Limit 1" at bounding box center [553, 155] width 90 height 10
type input "1,000,000"
click at [549, 188] on input "Limit 2" at bounding box center [553, 183] width 90 height 10
type input "2"
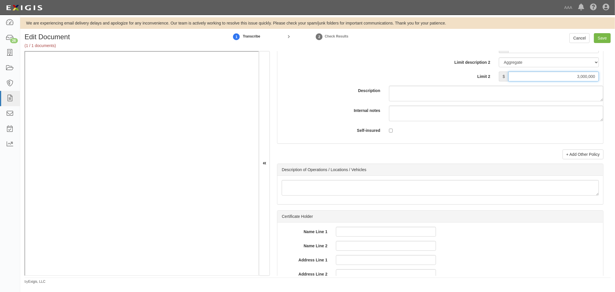
scroll to position [1761, 0]
type input "3,000,000"
click at [583, 155] on link "+ Add Other Policy" at bounding box center [582, 154] width 41 height 10
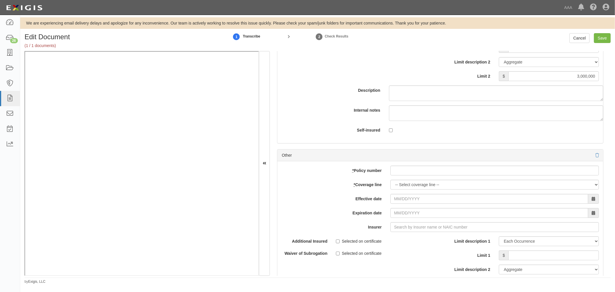
drag, startPoint x: 405, startPoint y: 181, endPoint x: 404, endPoint y: 173, distance: 8.3
click at [404, 173] on div "add update renew This new policy will be added This new policy will update exis…" at bounding box center [440, 255] width 326 height 189
click at [404, 173] on input "* Policy number" at bounding box center [494, 170] width 208 height 10
paste input "K2GP634251"
type input "K2GP634251"
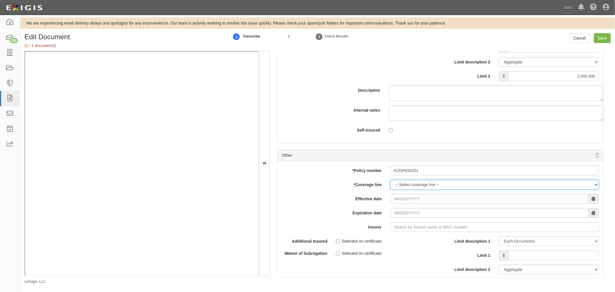
click at [399, 187] on select "-- Select coverage line -- Asbestos Abatement Auto Physical Damage Boiler & Mac…" at bounding box center [494, 184] width 208 height 10
select select "56"
click at [390, 189] on select "-- Select coverage line -- Asbestos Abatement Auto Physical Damage Boiler & Mac…" at bounding box center [494, 184] width 208 height 10
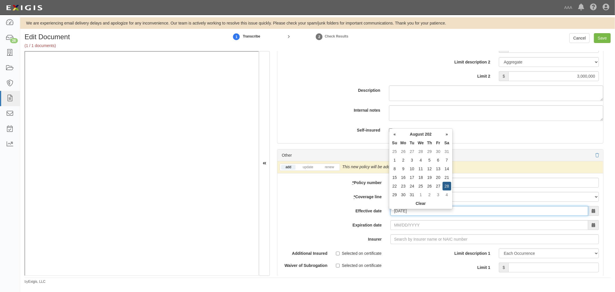
type input "08/28/2025"
type input "[DATE]"
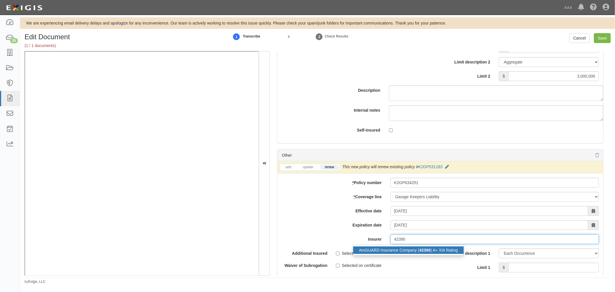
click at [419, 252] on strong "42390" at bounding box center [424, 249] width 11 height 5
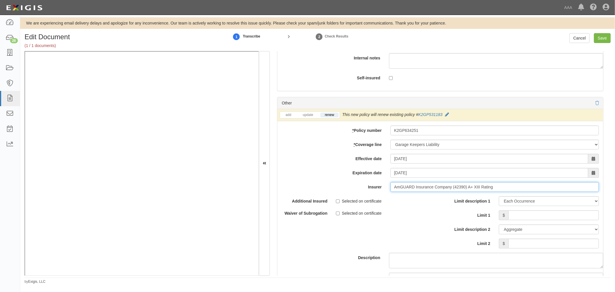
scroll to position [1867, 0]
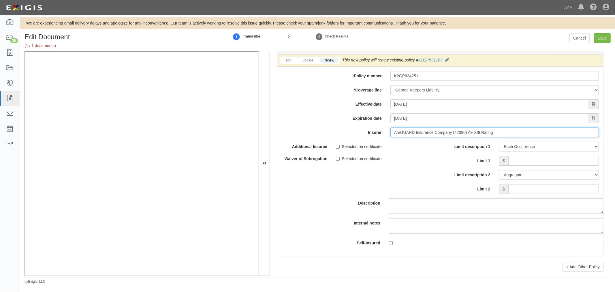
type input "AmGUARD Insurance Company (42390) A+ XIII Rating"
click at [514, 158] on div "Limit description 1 Limit Each Occurrence Each Claim Aggregate Deductible Self-…" at bounding box center [521, 167] width 154 height 52
click at [513, 165] on input "Limit 1" at bounding box center [553, 161] width 90 height 10
type input "250,000"
click at [508, 186] on div "Limit description 1 Limit Each Occurrence Each Claim Aggregate Deductible Self-…" at bounding box center [521, 167] width 154 height 52
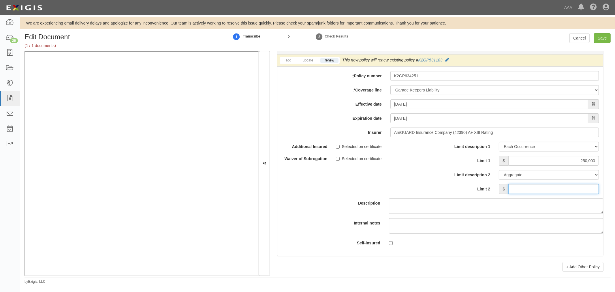
click at [508, 189] on input "Limit 2" at bounding box center [553, 189] width 90 height 10
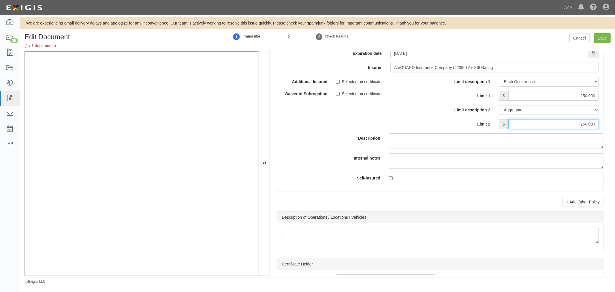
scroll to position [1974, 0]
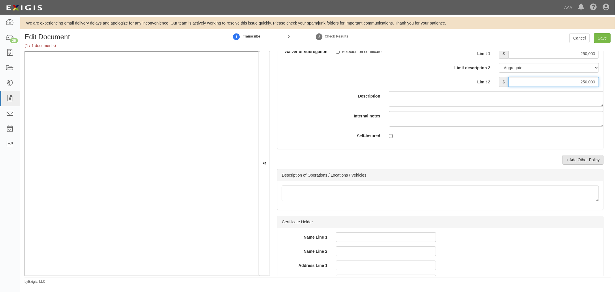
type input "250,000"
click at [574, 165] on link "+ Add Other Policy" at bounding box center [582, 160] width 41 height 10
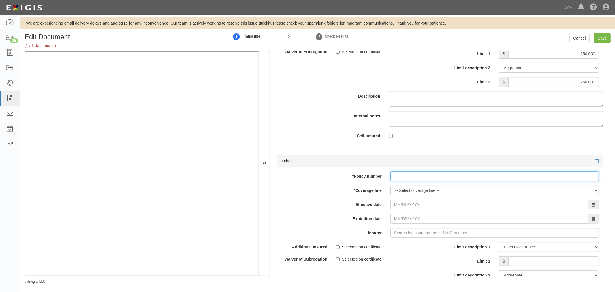
click at [404, 181] on input "* Policy number" at bounding box center [494, 176] width 208 height 10
paste input "K2GP634251"
type input "K2GP634251"
click at [403, 194] on select "-- Select coverage line -- Asbestos Abatement Auto Physical Damage Boiler & Mac…" at bounding box center [494, 190] width 208 height 10
select select "71"
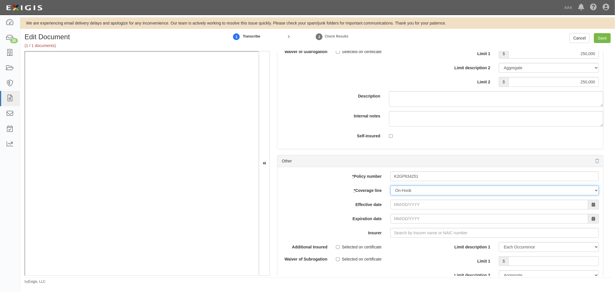
click at [390, 195] on select "-- Select coverage line -- Asbestos Abatement Auto Physical Damage Boiler & Mac…" at bounding box center [494, 190] width 208 height 10
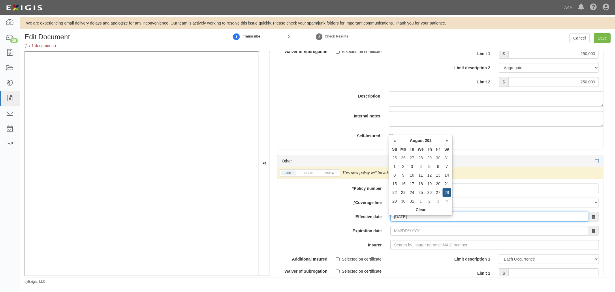
type input "08/28/2025"
type input "[DATE]"
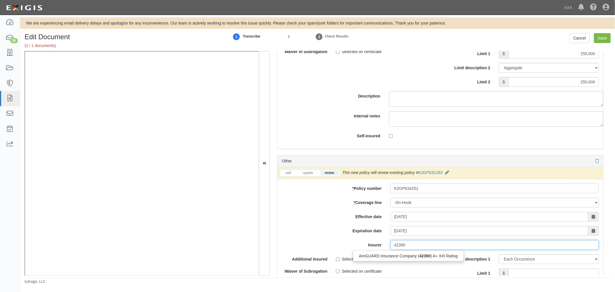
click at [439, 259] on div "AmGUARD Insurance Company ( 42390 ) A+ XIII Rating" at bounding box center [408, 255] width 110 height 7
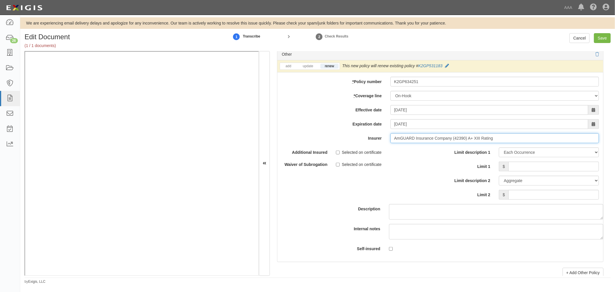
type input "AmGUARD Insurance Company (42390) A+ XIII Rating"
click at [557, 176] on div "Limit description 1 Limit Each Occurrence Each Claim Aggregate Deductible Self-…" at bounding box center [521, 173] width 154 height 52
click at [559, 171] on input "Limit 1" at bounding box center [553, 166] width 90 height 10
type input "150,000"
click at [557, 199] on input "Limit 2" at bounding box center [553, 195] width 90 height 10
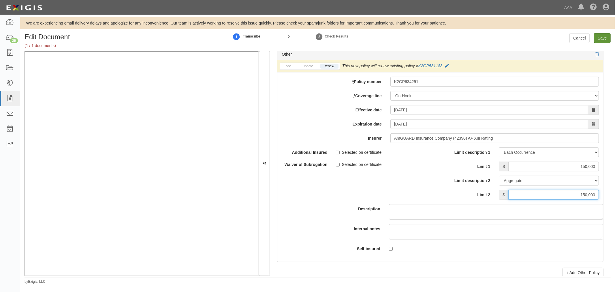
type input "150,000"
click at [604, 38] on input "Save" at bounding box center [602, 38] width 17 height 10
type input "1000000"
type input "3000000"
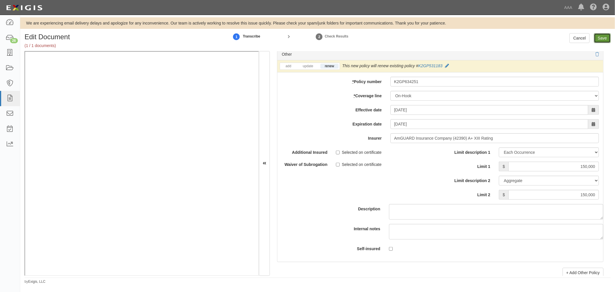
type input "250000"
type input "150000"
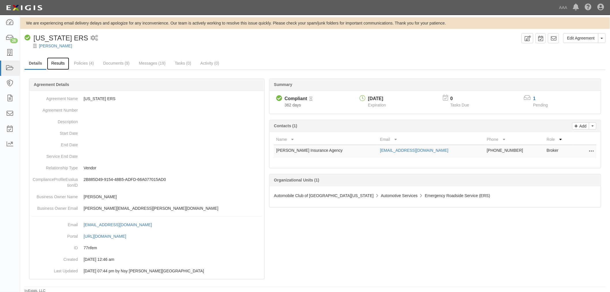
click at [52, 62] on link "Results" at bounding box center [58, 63] width 22 height 12
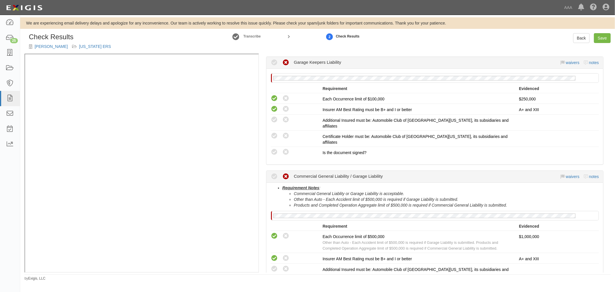
scroll to position [458, 0]
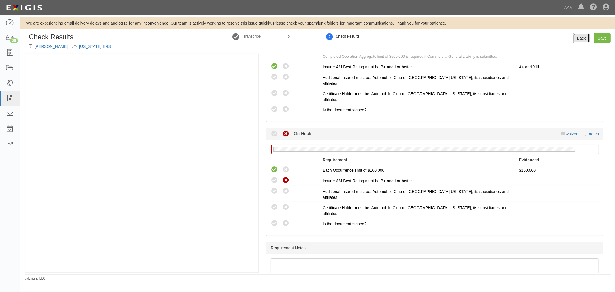
click at [580, 38] on link "Back" at bounding box center [581, 38] width 16 height 10
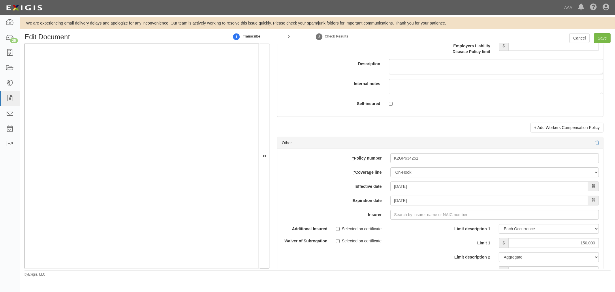
scroll to position [1600, 0]
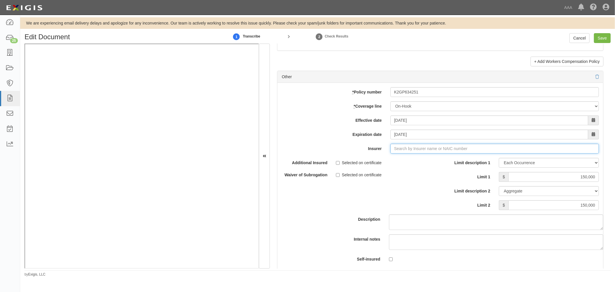
click at [393, 153] on input "Insurer" at bounding box center [494, 148] width 208 height 10
click at [394, 160] on div "AmGUARD Insurance Company ( 42390 ) A+ XIII Rating" at bounding box center [408, 159] width 110 height 7
type input "AmGUARD Insurance Company (42390) A+ XIII Rating"
click at [604, 41] on input "Save" at bounding box center [602, 38] width 17 height 10
type input "1000000"
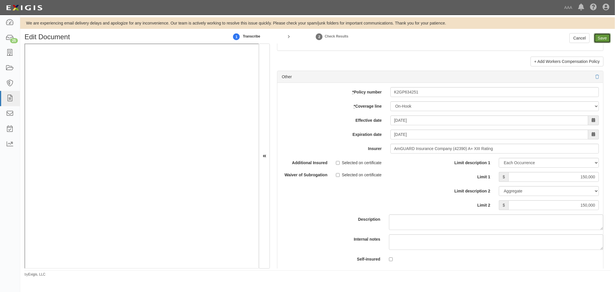
type input "150000"
type input "250000"
type input "1000000"
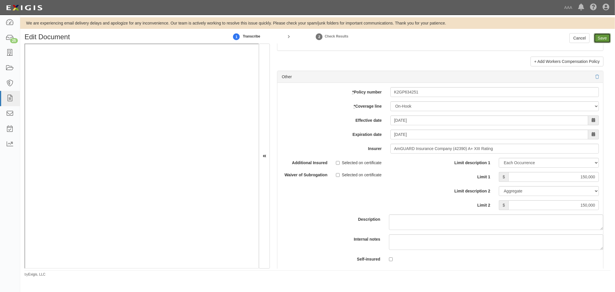
type input "3000000"
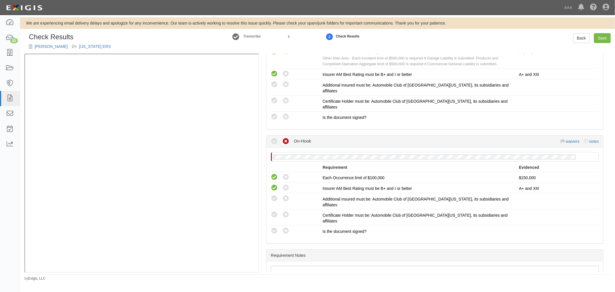
scroll to position [458, 0]
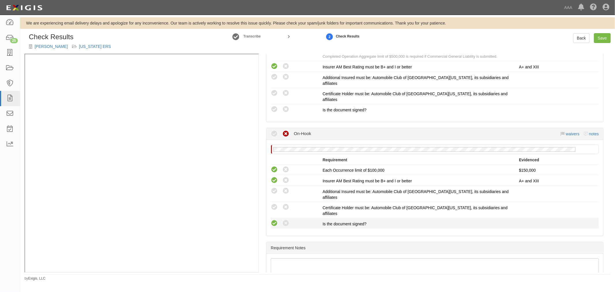
click at [277, 220] on icon at bounding box center [274, 223] width 7 height 7
radio input "true"
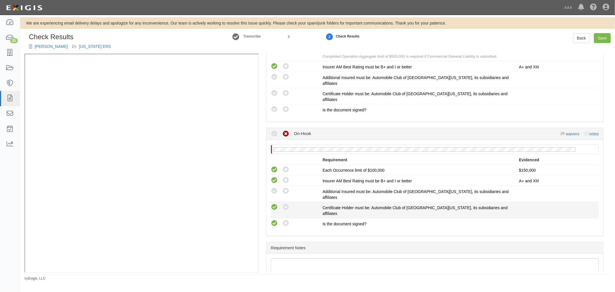
click at [273, 203] on icon at bounding box center [274, 206] width 7 height 7
radio input "true"
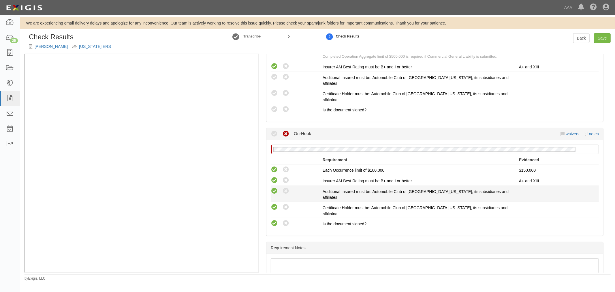
click at [273, 187] on icon at bounding box center [274, 190] width 7 height 7
radio input "true"
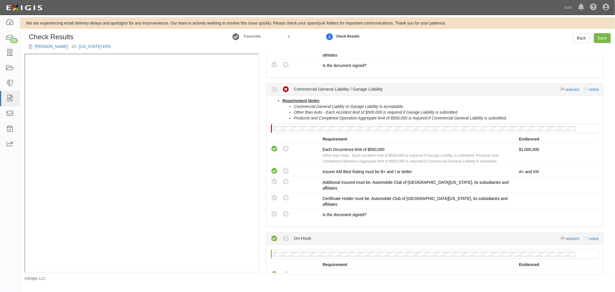
scroll to position [351, 0]
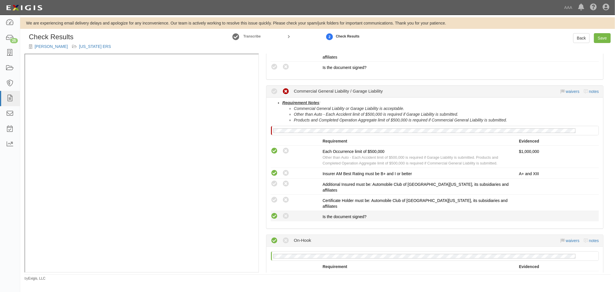
click at [274, 212] on icon at bounding box center [274, 215] width 7 height 7
radio input "true"
click at [271, 196] on icon at bounding box center [274, 199] width 7 height 7
radio input "true"
click at [271, 180] on icon at bounding box center [274, 183] width 7 height 7
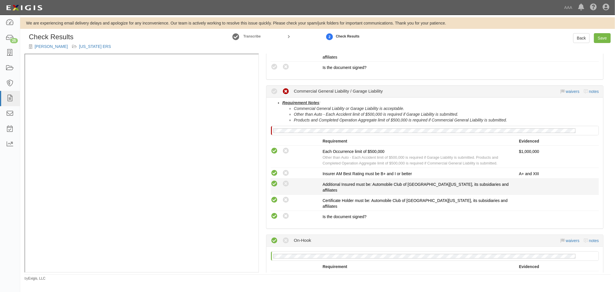
radio input "true"
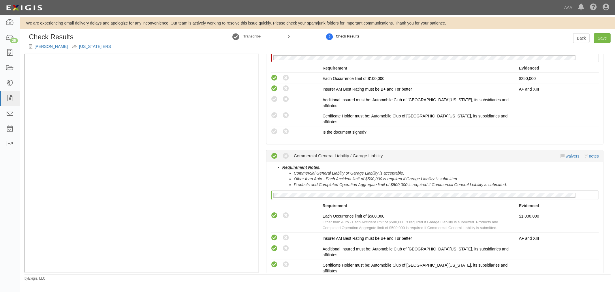
scroll to position [244, 0]
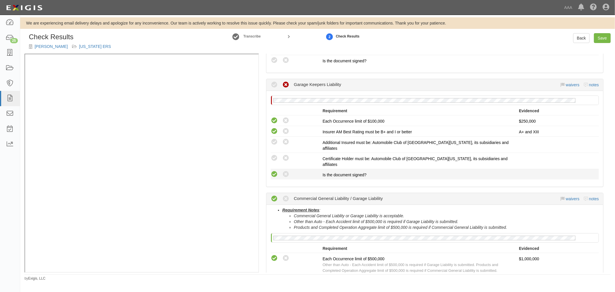
click at [272, 171] on icon at bounding box center [274, 174] width 7 height 7
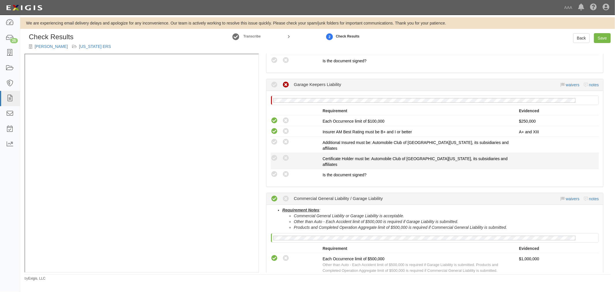
radio input "true"
click at [270, 154] on div "Compliant Waived: Non-Compliant" at bounding box center [294, 157] width 56 height 7
click at [271, 154] on icon at bounding box center [274, 157] width 7 height 7
radio input "true"
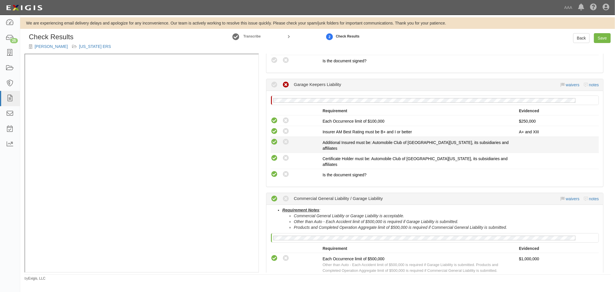
click at [271, 138] on icon at bounding box center [274, 141] width 7 height 7
radio input "true"
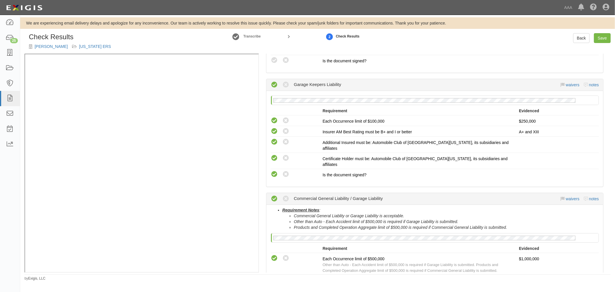
scroll to position [138, 0]
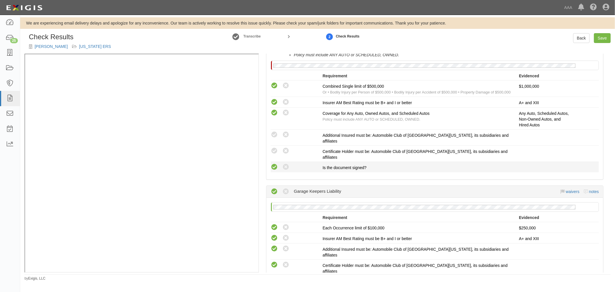
click at [272, 163] on icon at bounding box center [274, 166] width 7 height 7
radio input "true"
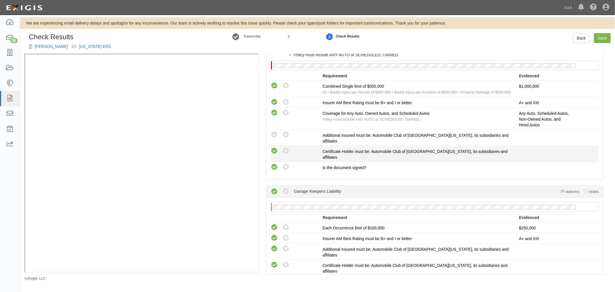
drag, startPoint x: 274, startPoint y: 142, endPoint x: 281, endPoint y: 132, distance: 13.0
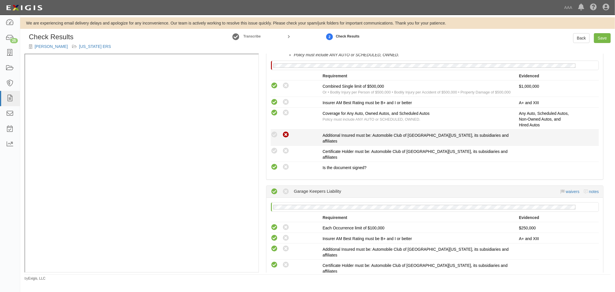
click at [274, 147] on icon at bounding box center [274, 150] width 7 height 7
radio input "true"
click at [273, 134] on icon at bounding box center [274, 134] width 7 height 7
radio input "true"
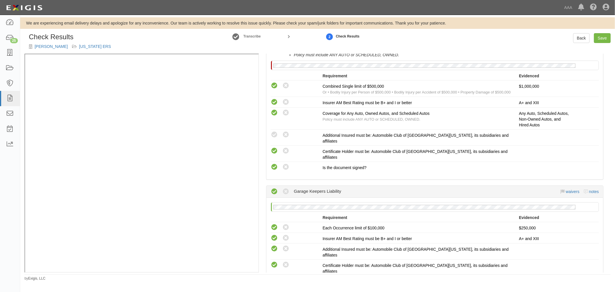
radio input "true"
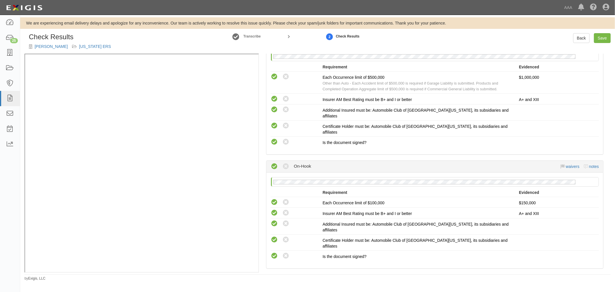
scroll to position [458, 0]
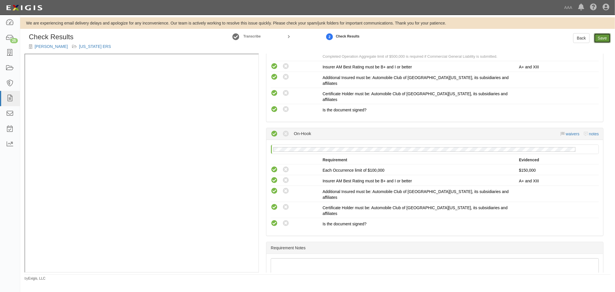
click at [605, 40] on link "Save" at bounding box center [602, 38] width 17 height 10
radio input "true"
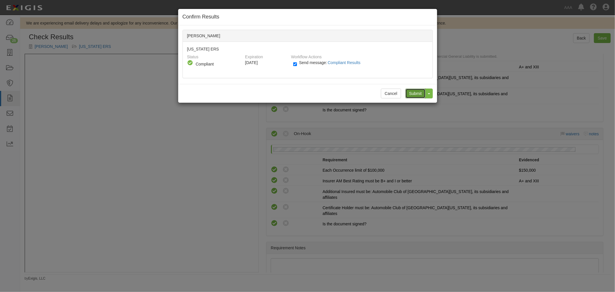
click at [408, 97] on input "Submit" at bounding box center [415, 93] width 20 height 10
